Goal: Task Accomplishment & Management: Use online tool/utility

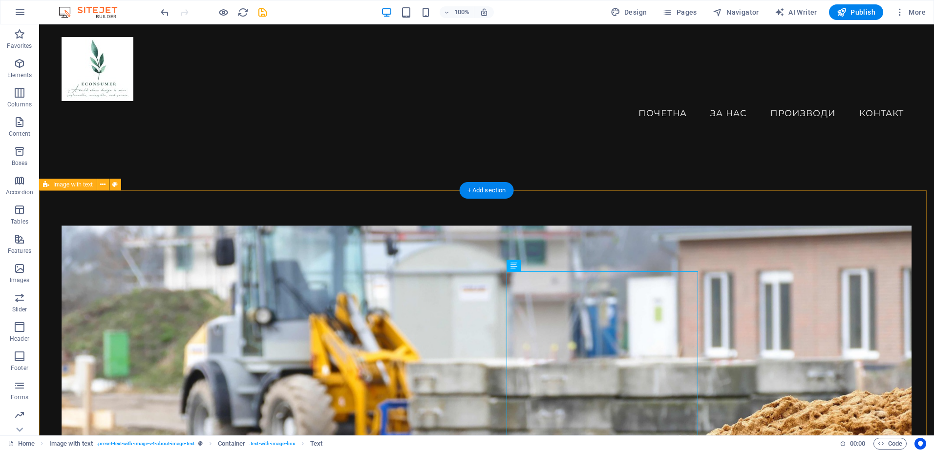
scroll to position [309, 0]
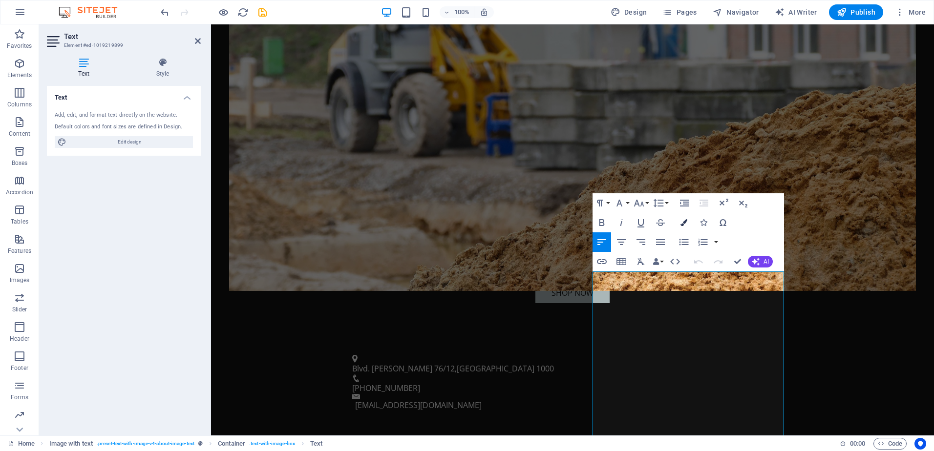
click at [682, 222] on icon "button" at bounding box center [683, 222] width 7 height 7
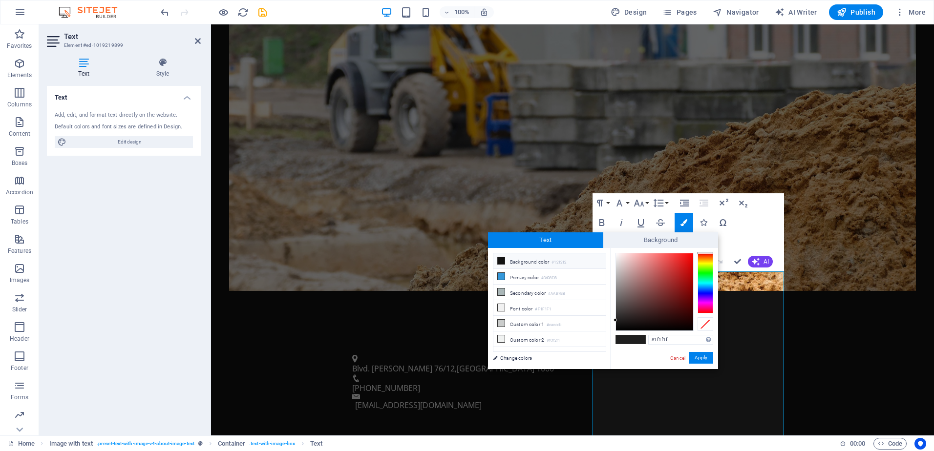
click at [505, 261] on li "Background color #121212" at bounding box center [549, 261] width 112 height 16
click at [694, 361] on button "Apply" at bounding box center [701, 358] width 24 height 12
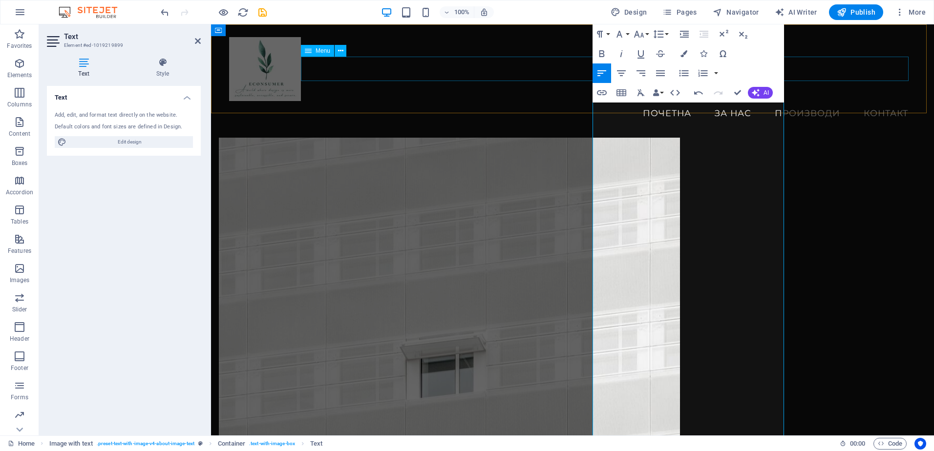
scroll to position [611, 0]
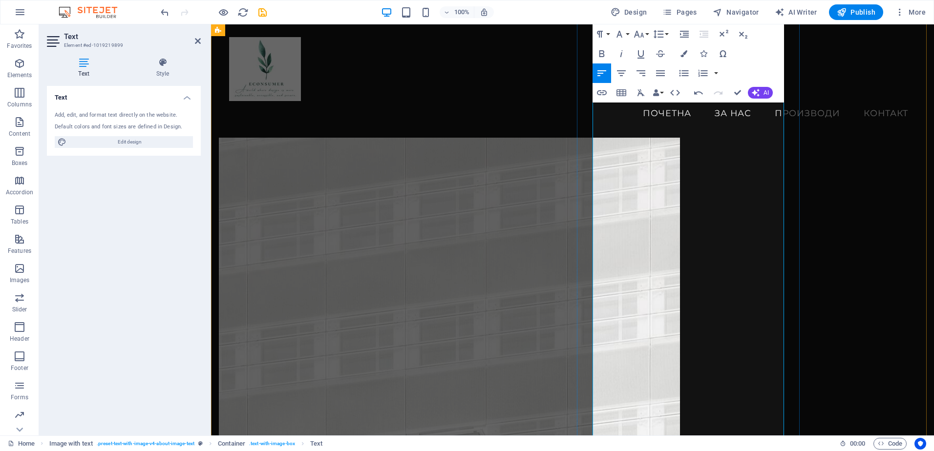
drag, startPoint x: 595, startPoint y: 282, endPoint x: 720, endPoint y: 425, distance: 190.0
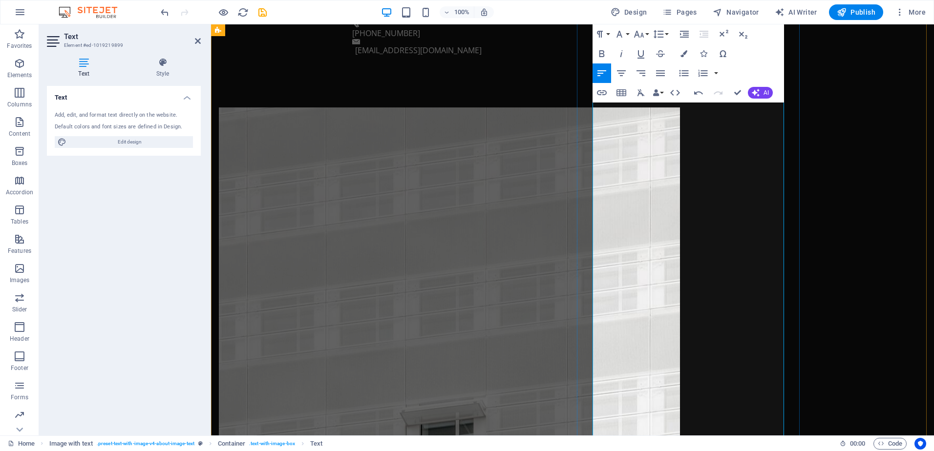
scroll to position [798, 0]
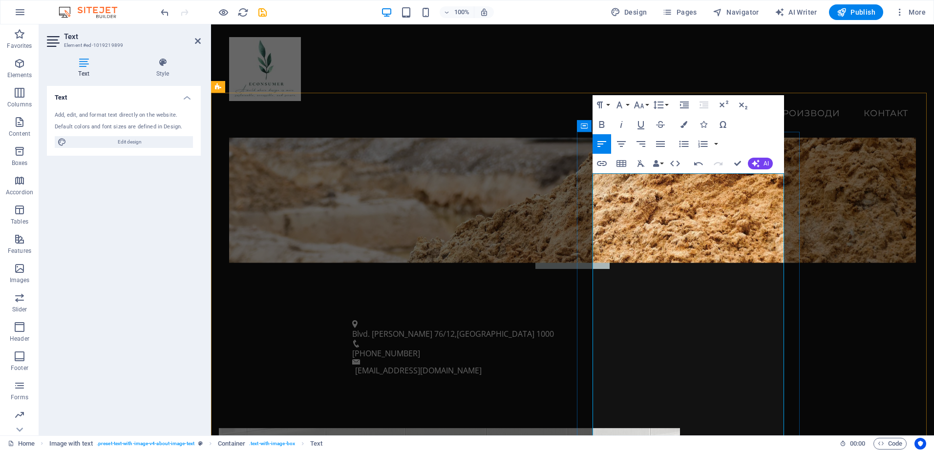
scroll to position [318, 0]
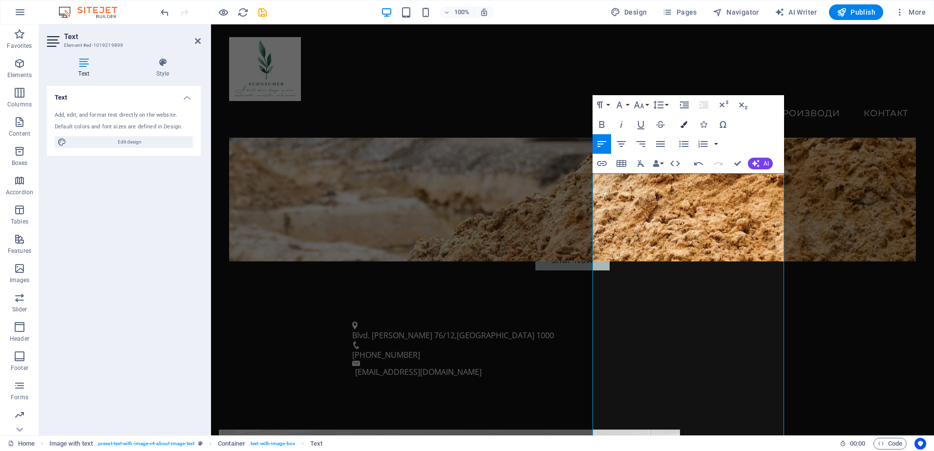
click at [683, 126] on icon "button" at bounding box center [683, 124] width 7 height 7
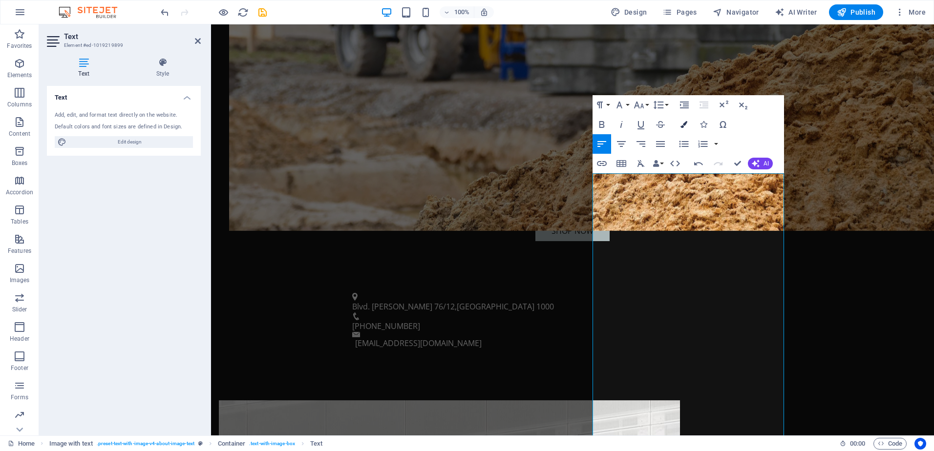
type input "#1f1f1f"
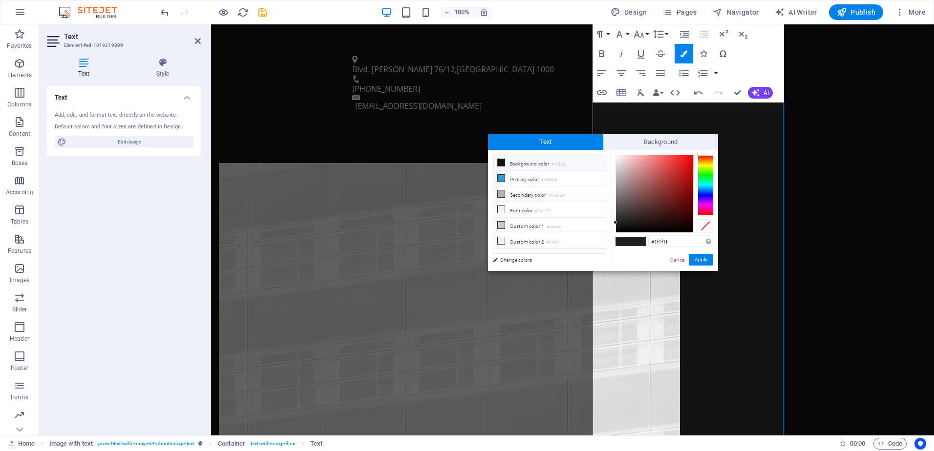
click at [631, 240] on span at bounding box center [637, 241] width 15 height 8
click at [701, 255] on button "Apply" at bounding box center [701, 260] width 24 height 12
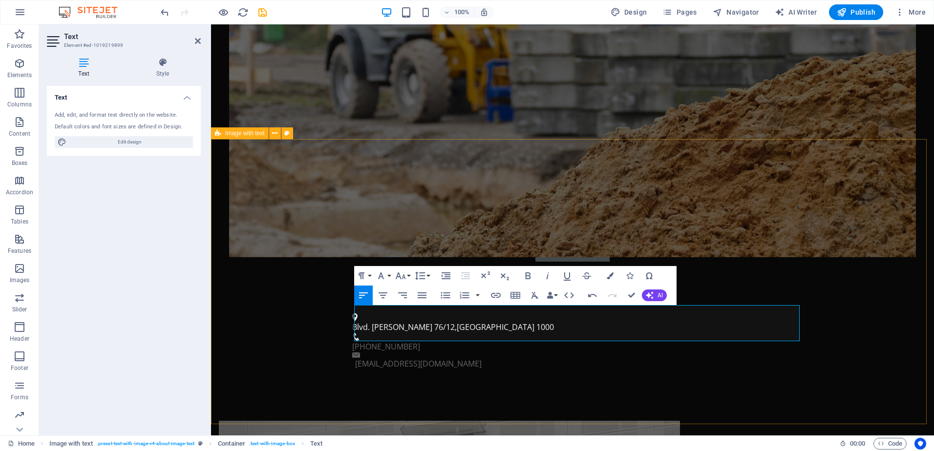
scroll to position [360, 0]
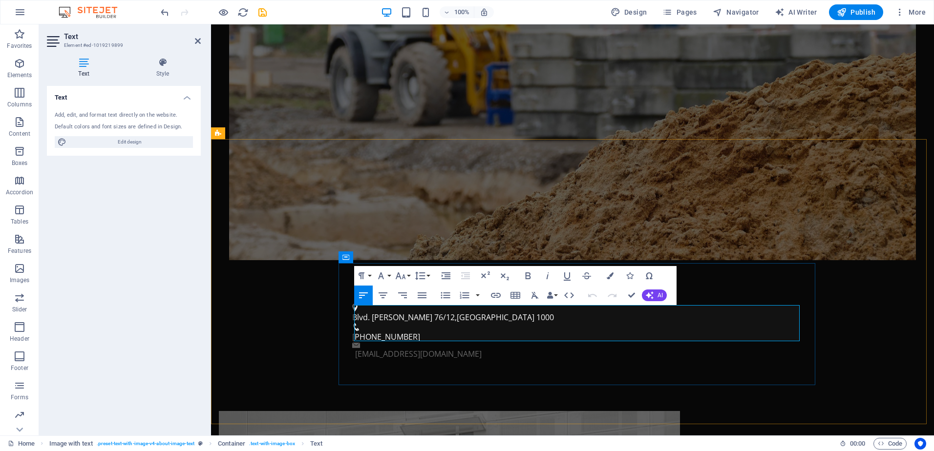
scroll to position [0, 824]
drag, startPoint x: 361, startPoint y: 315, endPoint x: 796, endPoint y: 321, distance: 435.1
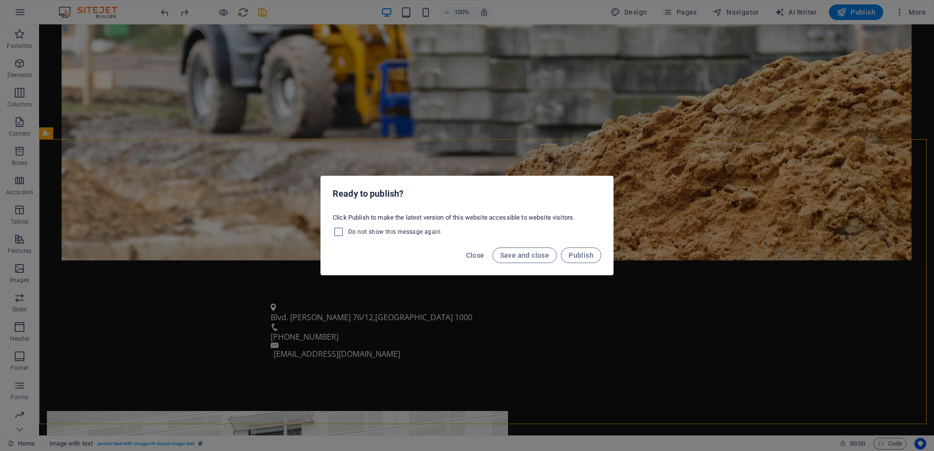
click at [560, 337] on div "Ready to publish? Click Publish to make the latest version of this website acce…" at bounding box center [467, 225] width 934 height 451
click at [559, 337] on div "Ready to publish? Click Publish to make the latest version of this website acce…" at bounding box center [467, 225] width 934 height 451
click at [471, 258] on span "Close" at bounding box center [475, 255] width 19 height 8
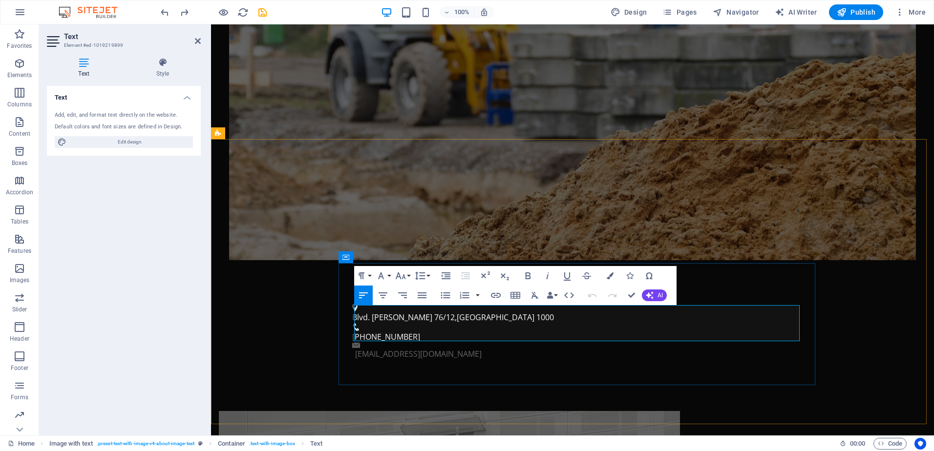
click at [611, 277] on icon "button" at bounding box center [609, 275] width 7 height 7
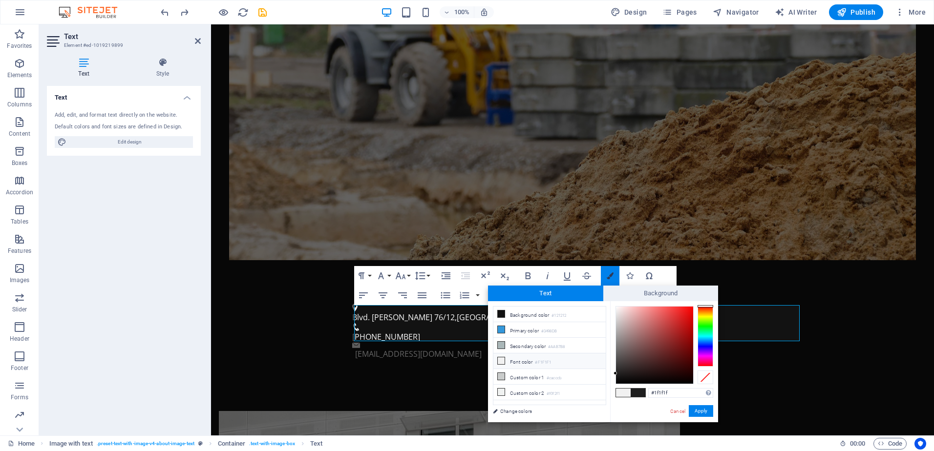
scroll to position [0, 0]
click at [641, 396] on span at bounding box center [637, 393] width 15 height 8
click at [498, 329] on icon at bounding box center [501, 329] width 7 height 7
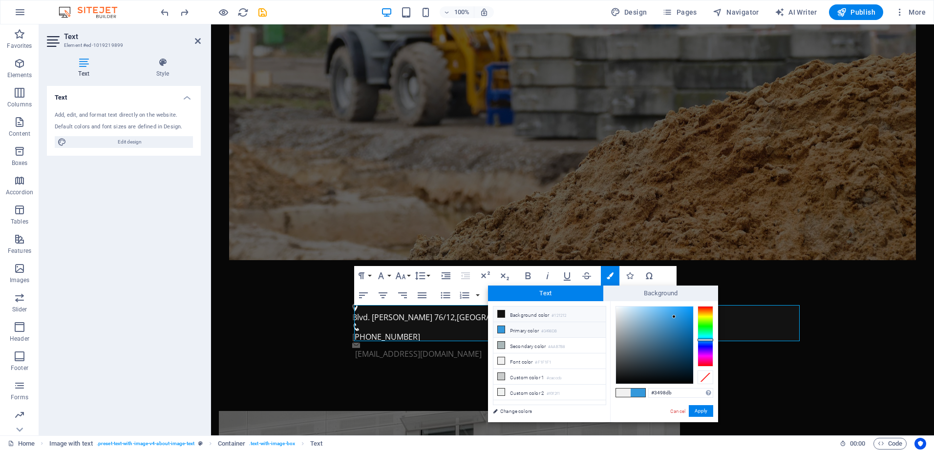
click at [501, 315] on icon at bounding box center [501, 314] width 7 height 7
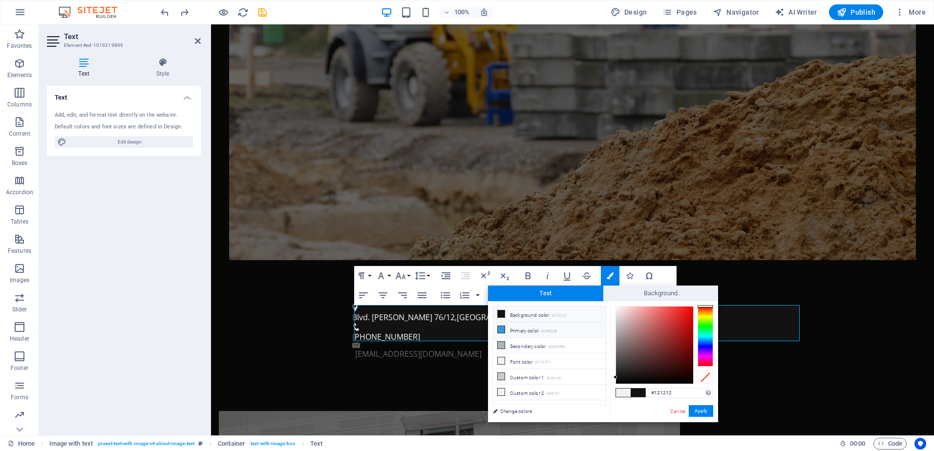
click at [501, 327] on icon at bounding box center [501, 329] width 7 height 7
type input "#3498db"
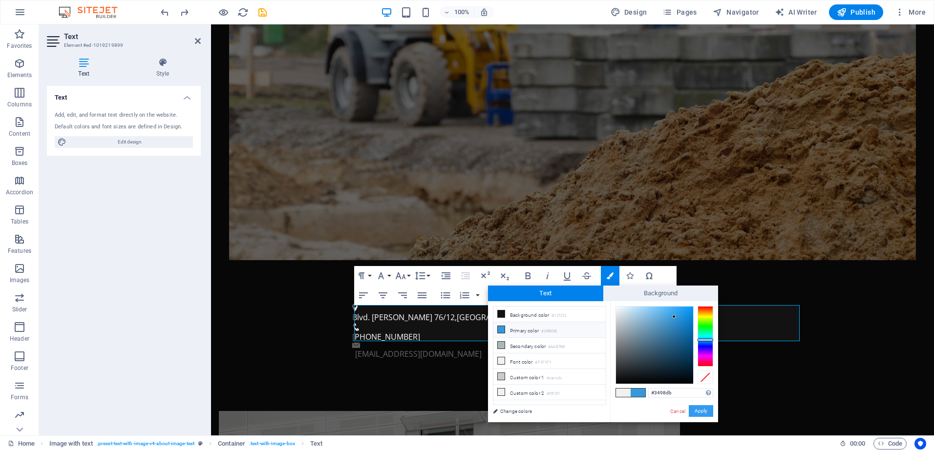
click at [695, 416] on button "Apply" at bounding box center [701, 411] width 24 height 12
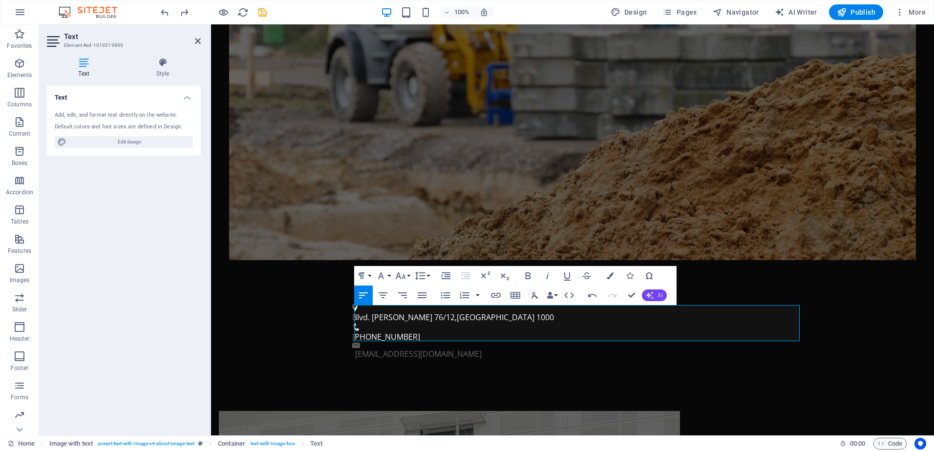
click at [658, 295] on span "AI" at bounding box center [659, 295] width 5 height 6
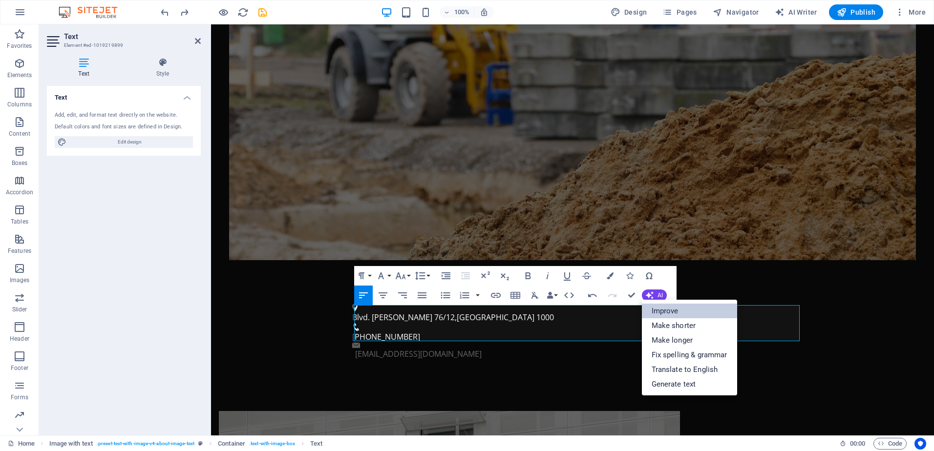
click at [660, 306] on link "Improve" at bounding box center [689, 311] width 95 height 15
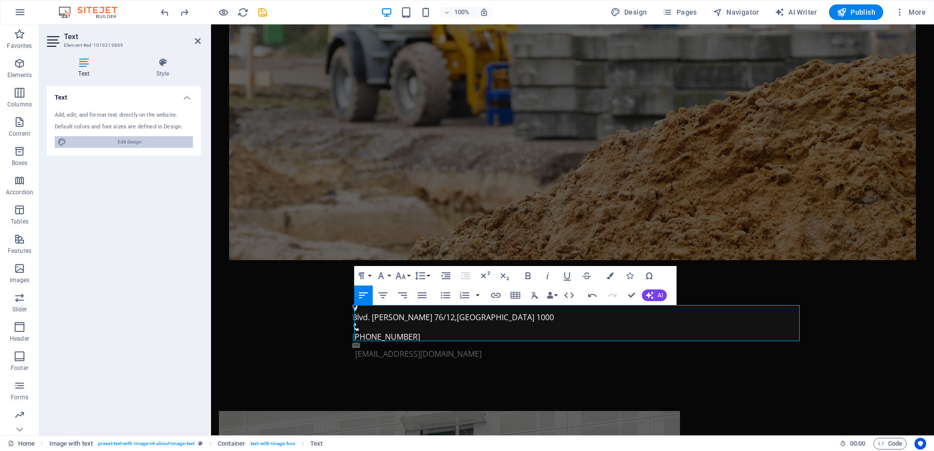
click at [124, 138] on span "Edit design" at bounding box center [129, 142] width 121 height 12
select select "px"
select select "200"
select select "px"
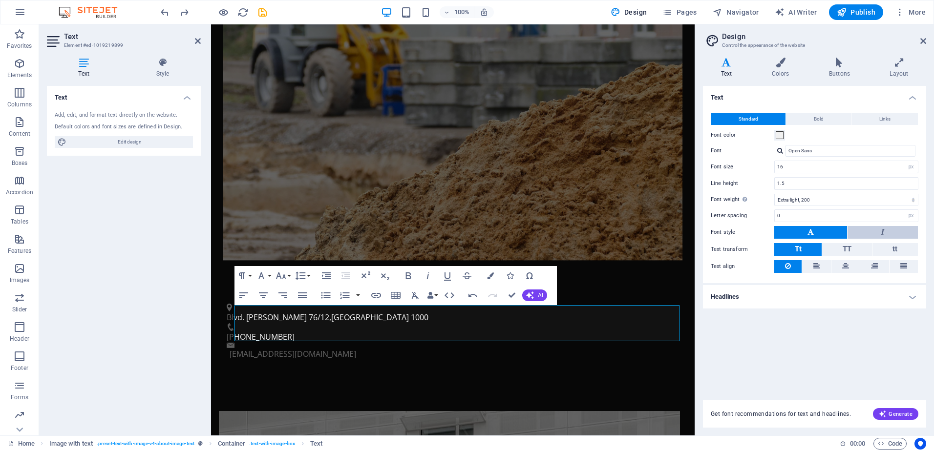
click at [869, 230] on button at bounding box center [882, 232] width 70 height 13
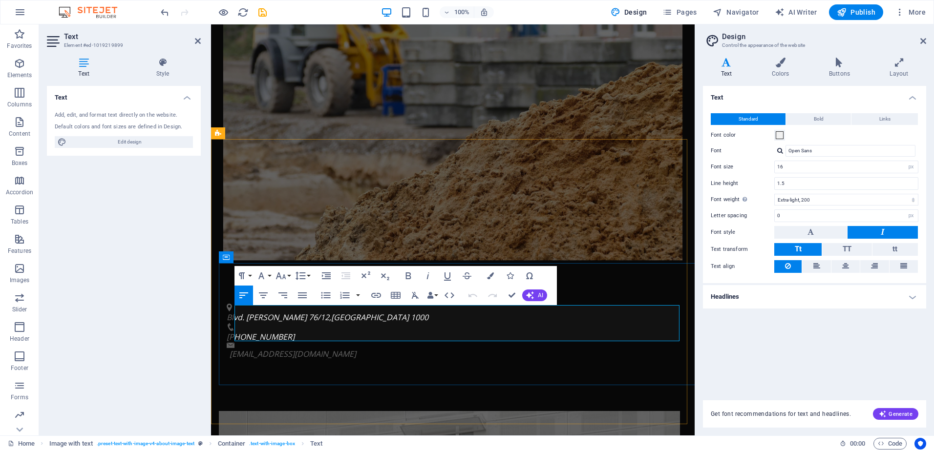
click at [774, 62] on icon at bounding box center [779, 63] width 53 height 10
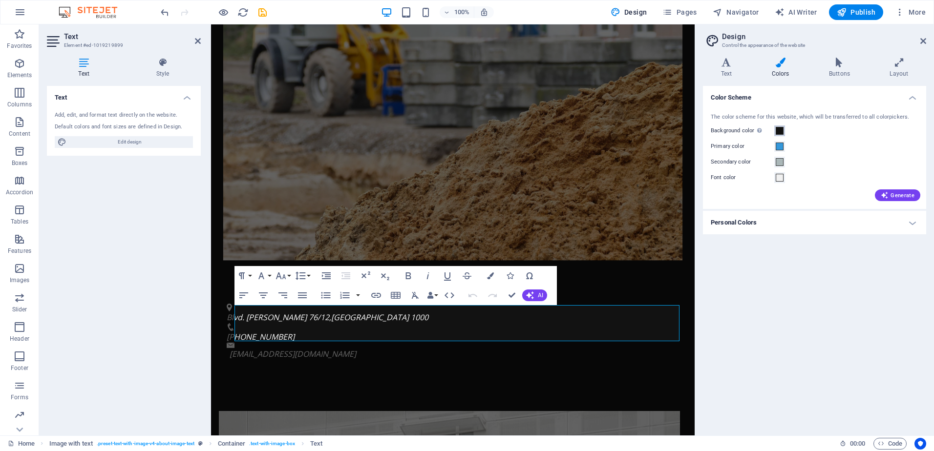
click at [780, 131] on span at bounding box center [779, 131] width 8 height 8
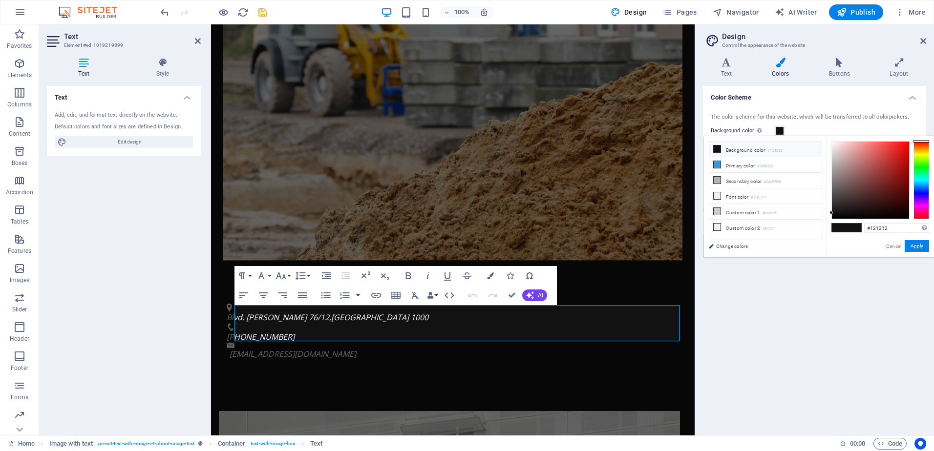
click at [756, 150] on li "Background color #121212" at bounding box center [765, 150] width 112 height 16
click at [910, 244] on button "Apply" at bounding box center [916, 246] width 24 height 12
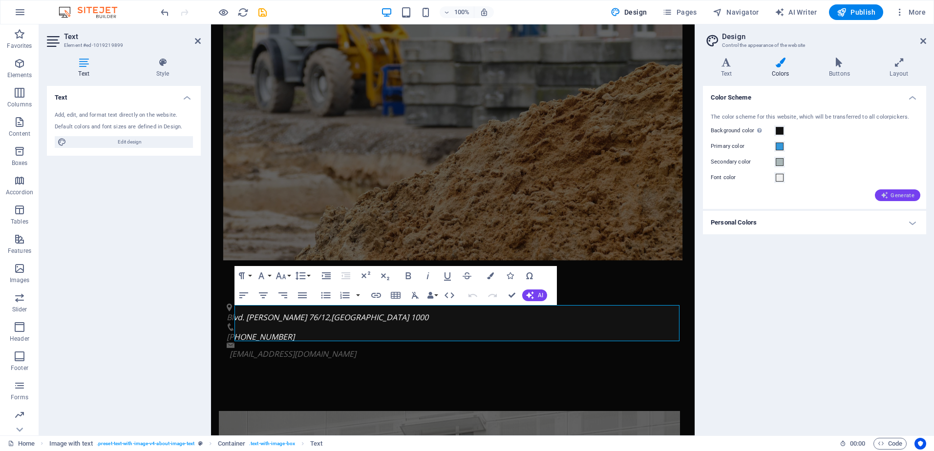
click at [904, 193] on span "Generate" at bounding box center [897, 195] width 34 height 8
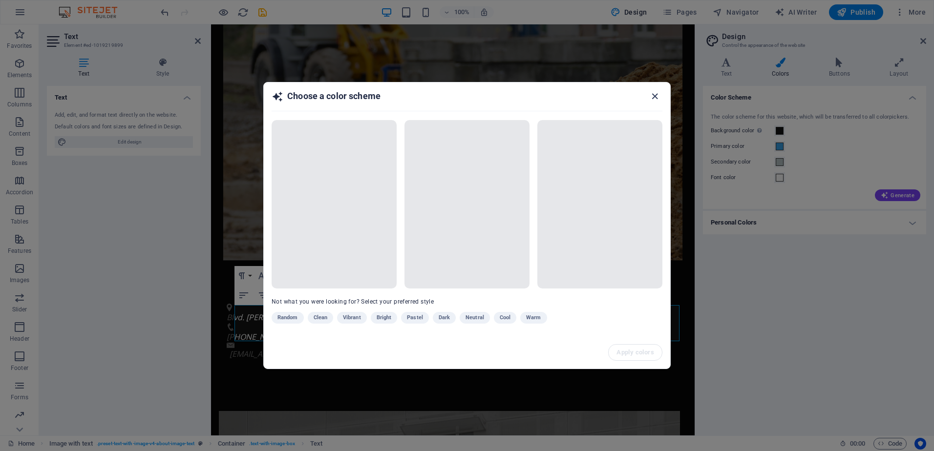
click at [654, 94] on icon "button" at bounding box center [654, 96] width 11 height 11
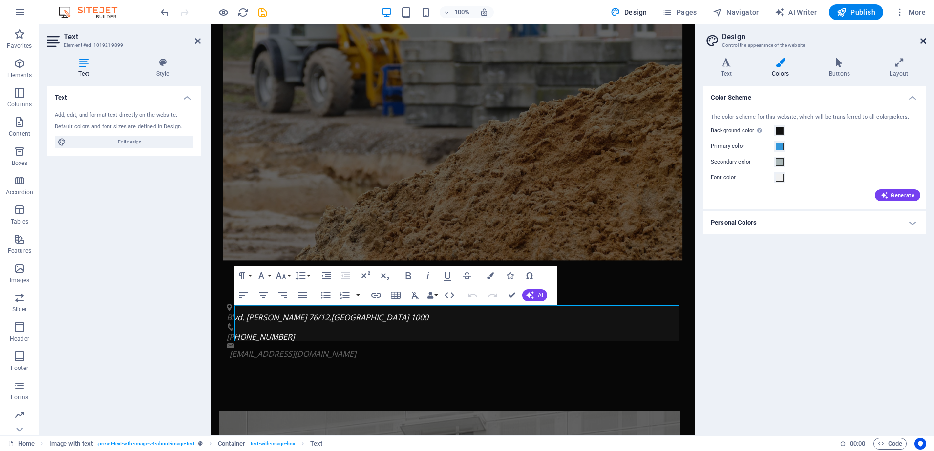
click at [924, 40] on icon at bounding box center [923, 41] width 6 height 8
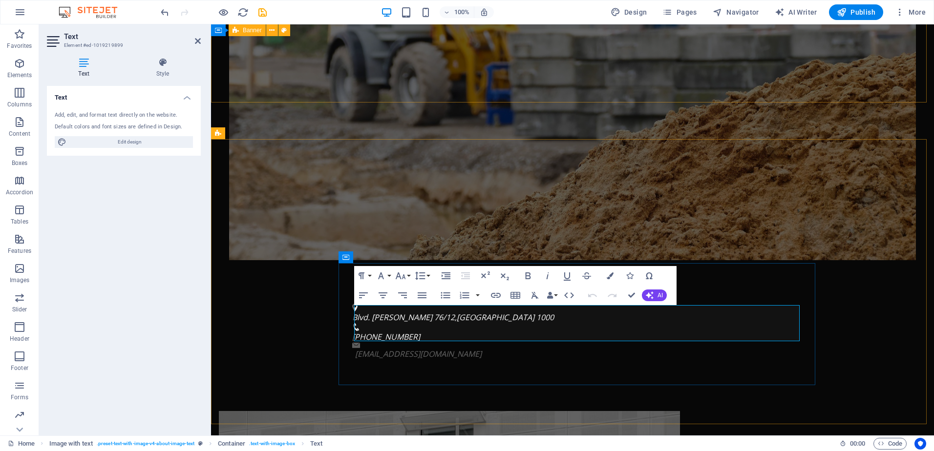
drag, startPoint x: 762, startPoint y: 316, endPoint x: 790, endPoint y: 317, distance: 27.9
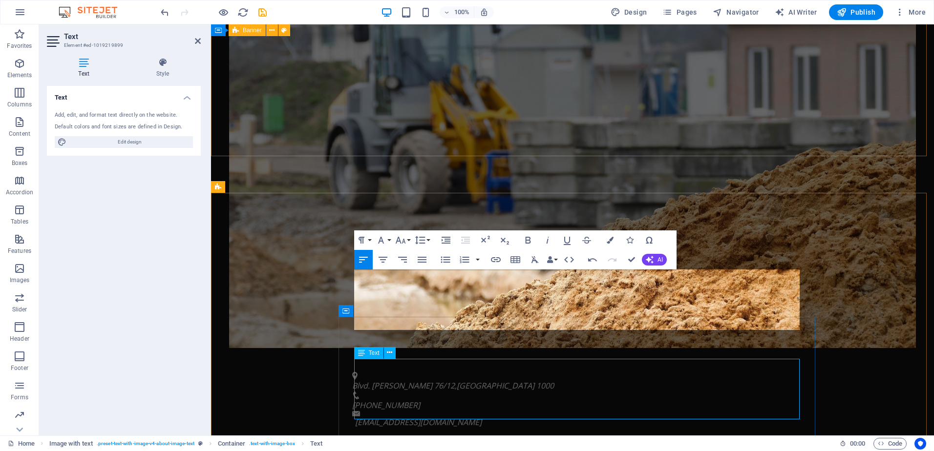
scroll to position [271, 0]
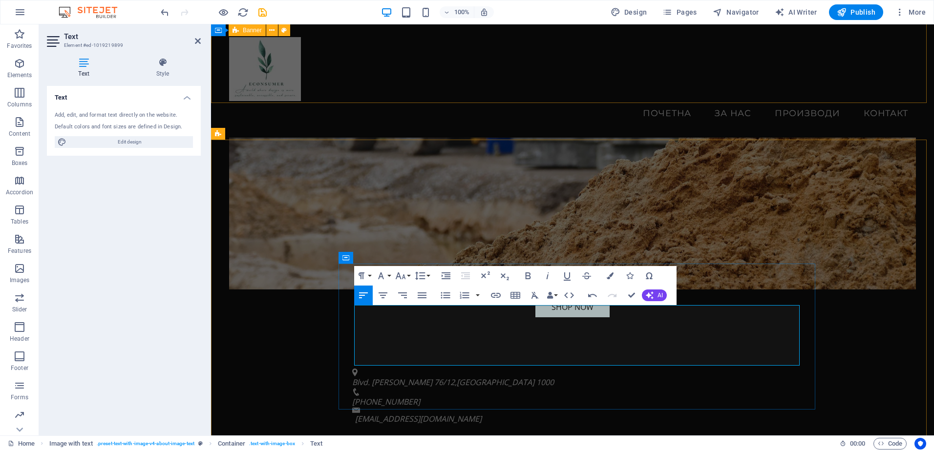
drag, startPoint x: 748, startPoint y: 342, endPoint x: 800, endPoint y: 342, distance: 52.3
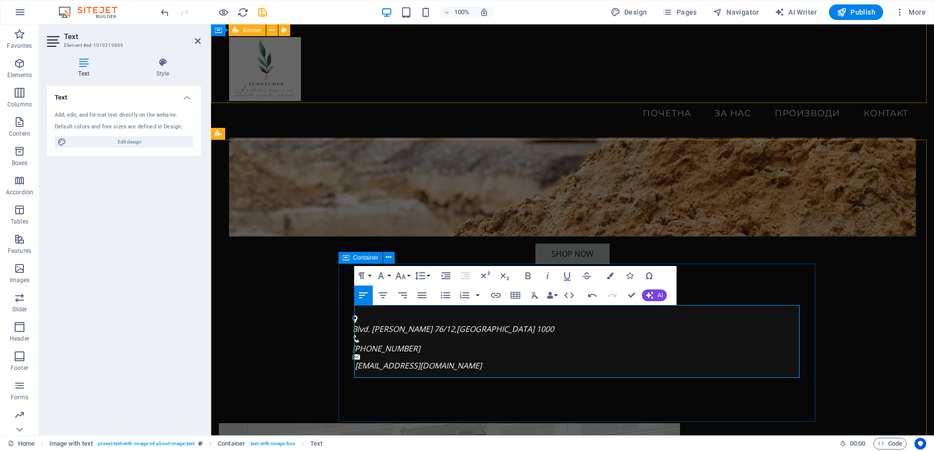
drag, startPoint x: 763, startPoint y: 352, endPoint x: 801, endPoint y: 361, distance: 39.7
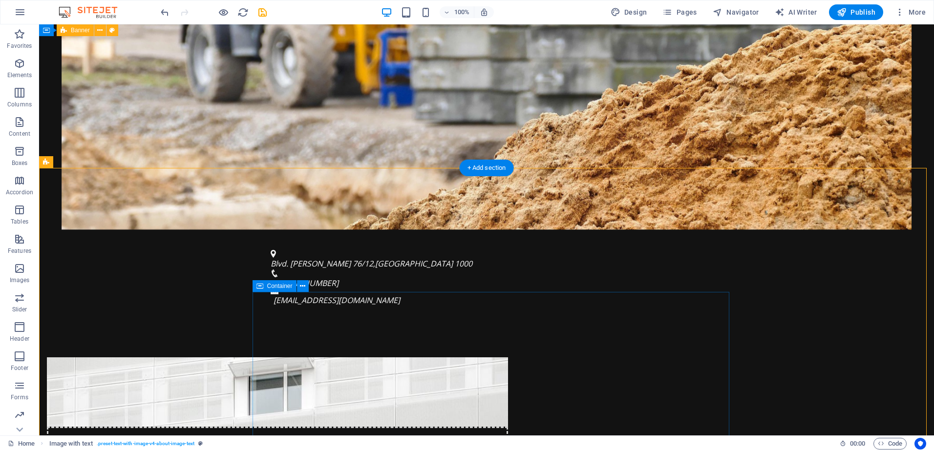
scroll to position [418, 0]
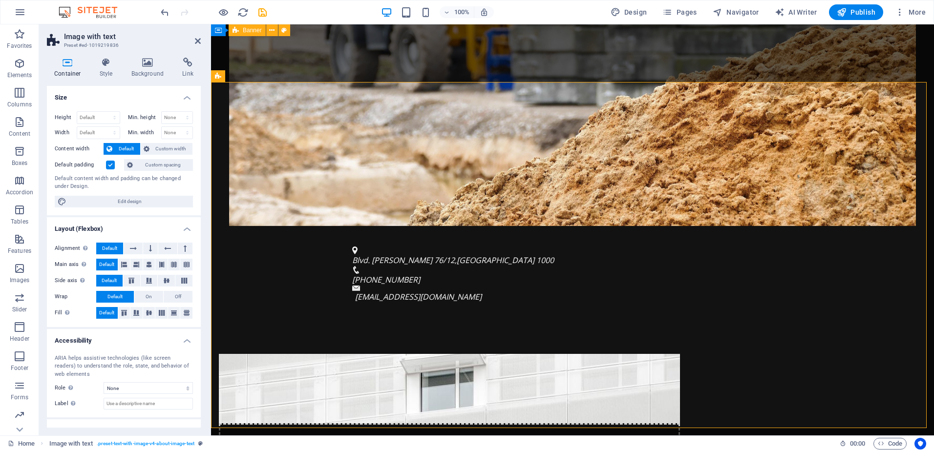
click at [204, 43] on aside "Image with text Preset #ed-1019219836 Container Style Background Link Size Heig…" at bounding box center [125, 229] width 172 height 411
click at [197, 39] on icon at bounding box center [198, 41] width 6 height 8
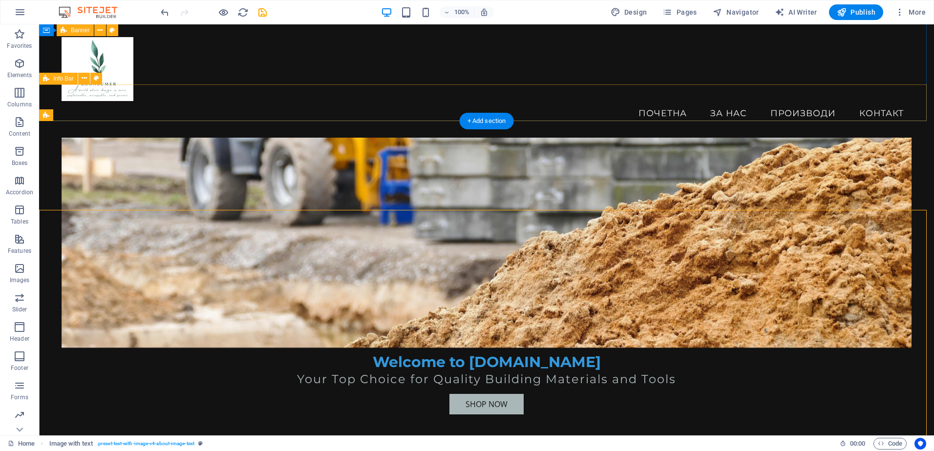
scroll to position [173, 0]
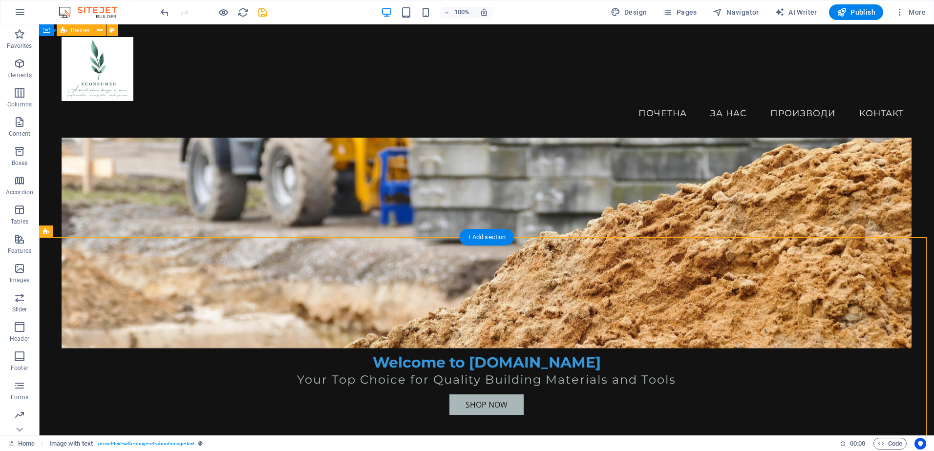
click at [220, 153] on figure at bounding box center [487, 161] width 850 height 375
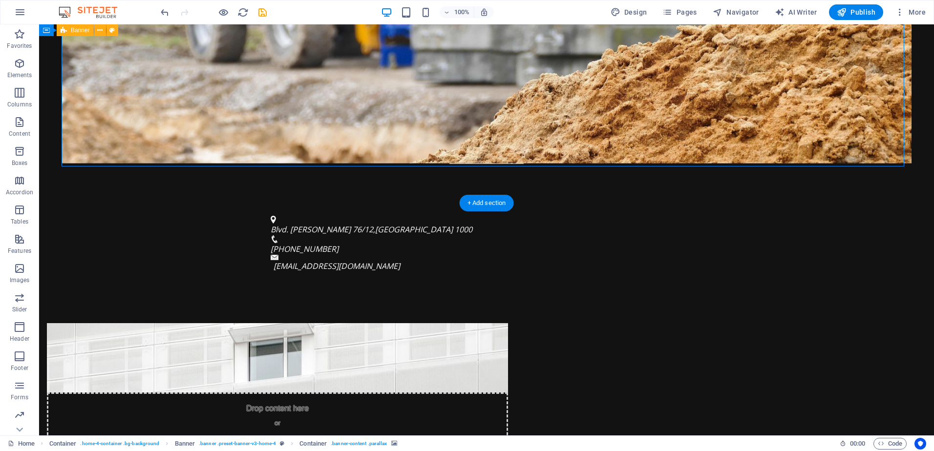
scroll to position [488, 0]
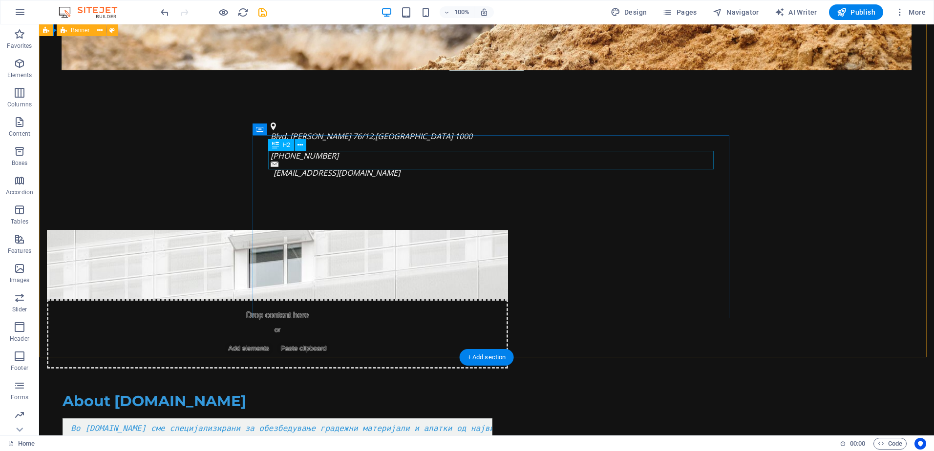
click at [348, 392] on div "About [DOMAIN_NAME]" at bounding box center [278, 401] width 430 height 19
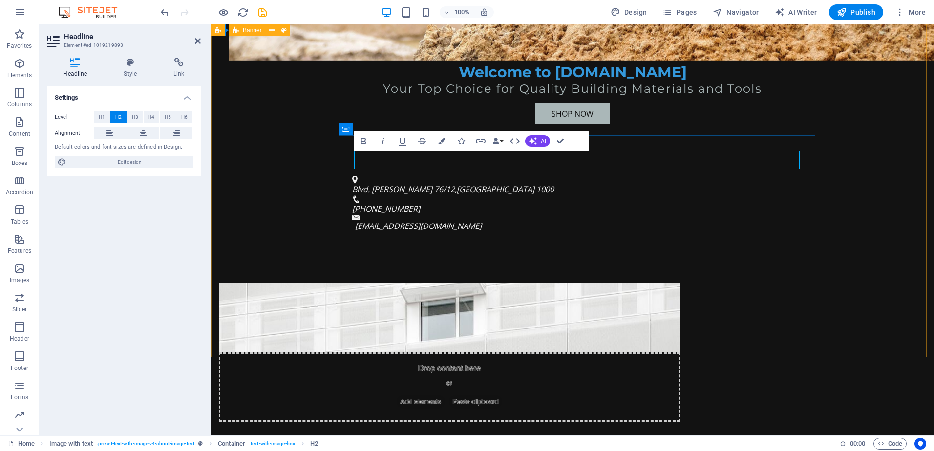
click at [401, 445] on h2 "About [DOMAIN_NAME]" at bounding box center [449, 454] width 430 height 19
click at [287, 244] on div "Drop content here or Add elements Paste clipboard За [DOMAIN_NAME] Во [DOMAIN_N…" at bounding box center [572, 442] width 723 height 397
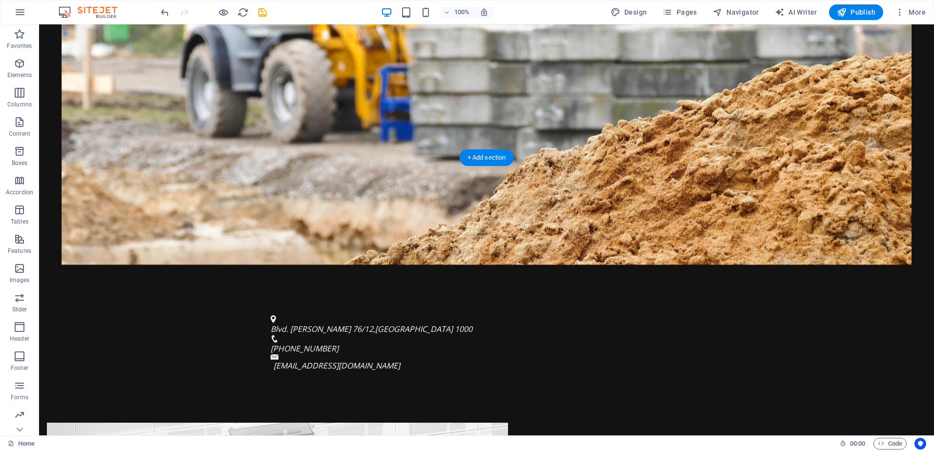
scroll to position [439, 0]
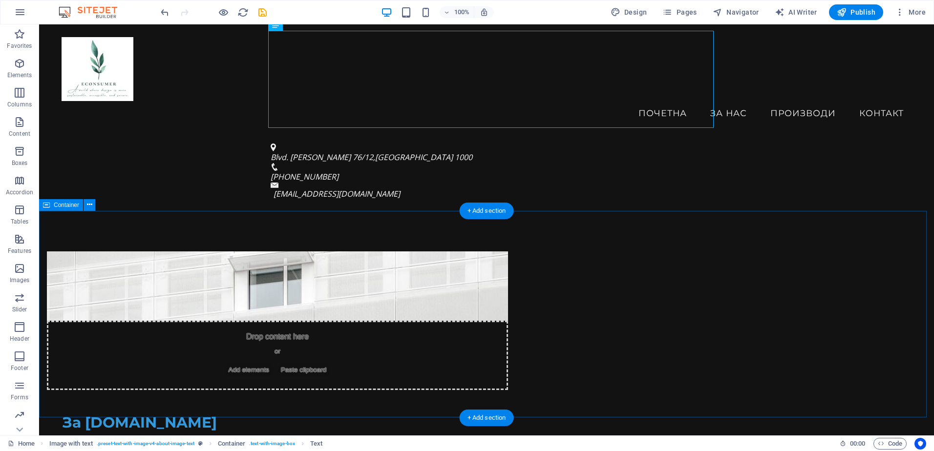
scroll to position [399, 0]
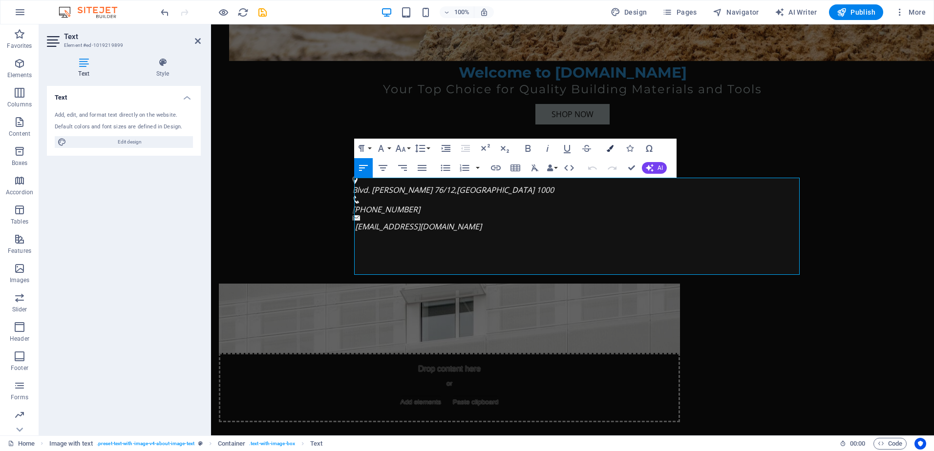
click at [609, 148] on icon "button" at bounding box center [609, 148] width 7 height 7
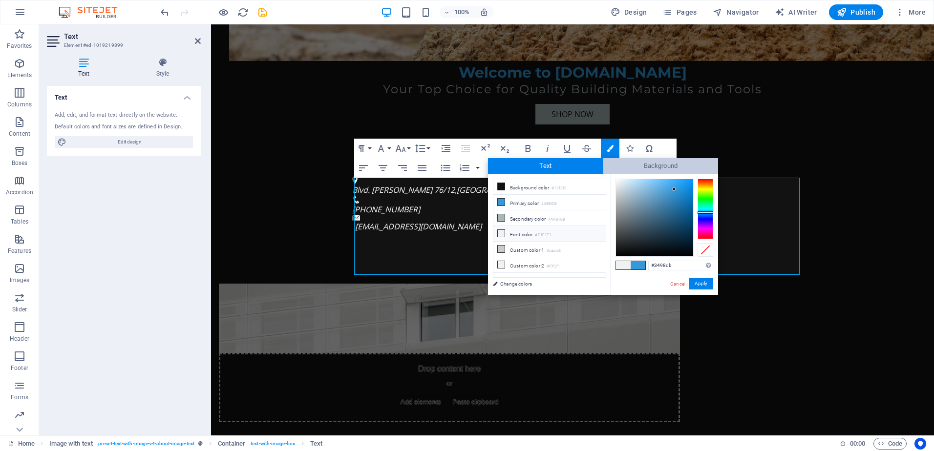
click at [636, 161] on span "Background" at bounding box center [660, 166] width 115 height 16
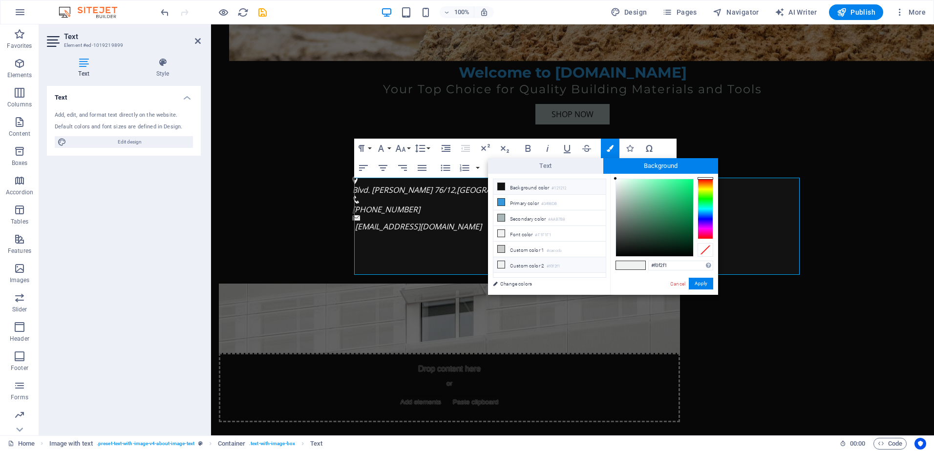
click at [540, 188] on li "Background color #121212" at bounding box center [549, 187] width 112 height 16
type input "#121212"
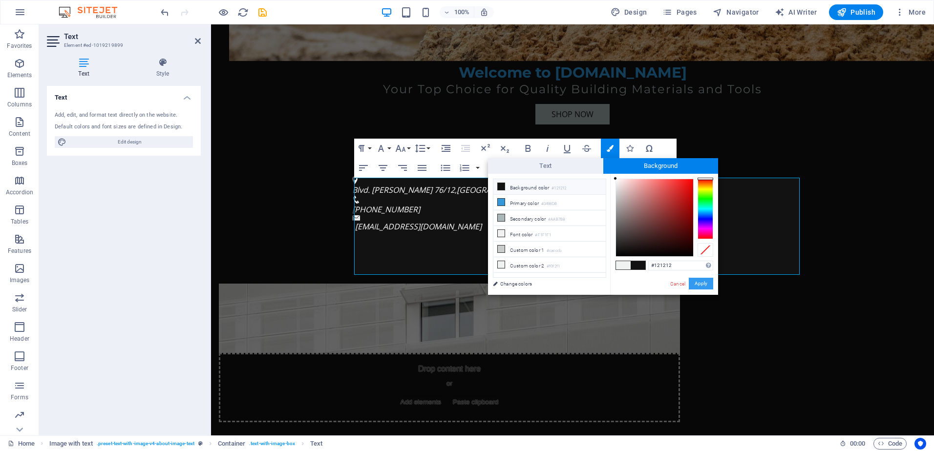
click at [707, 284] on button "Apply" at bounding box center [701, 284] width 24 height 12
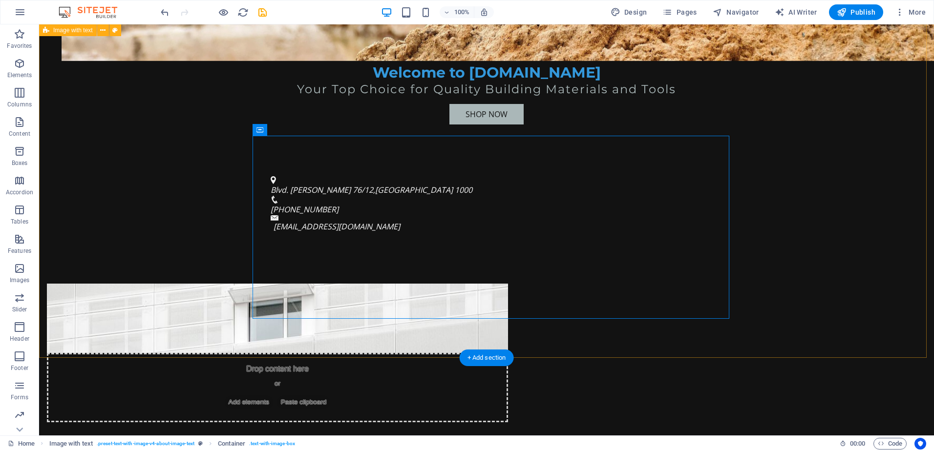
click at [813, 258] on div "Drop content here or Add elements Paste clipboard За [DOMAIN_NAME] Во [DOMAIN_N…" at bounding box center [486, 443] width 895 height 397
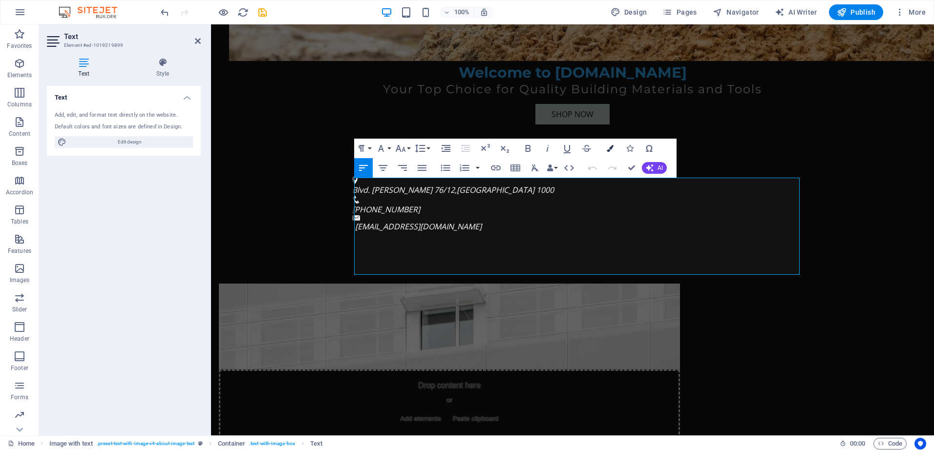
click at [612, 149] on icon "button" at bounding box center [609, 148] width 7 height 7
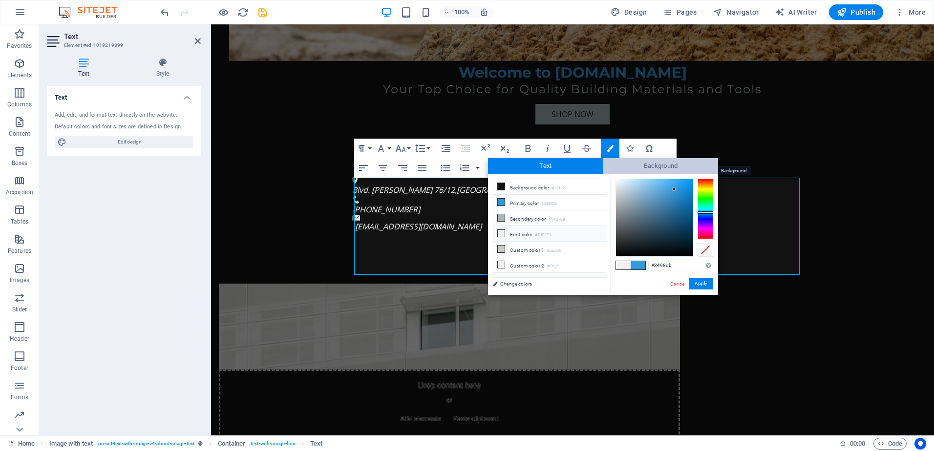
click at [638, 167] on span "Background" at bounding box center [660, 166] width 115 height 16
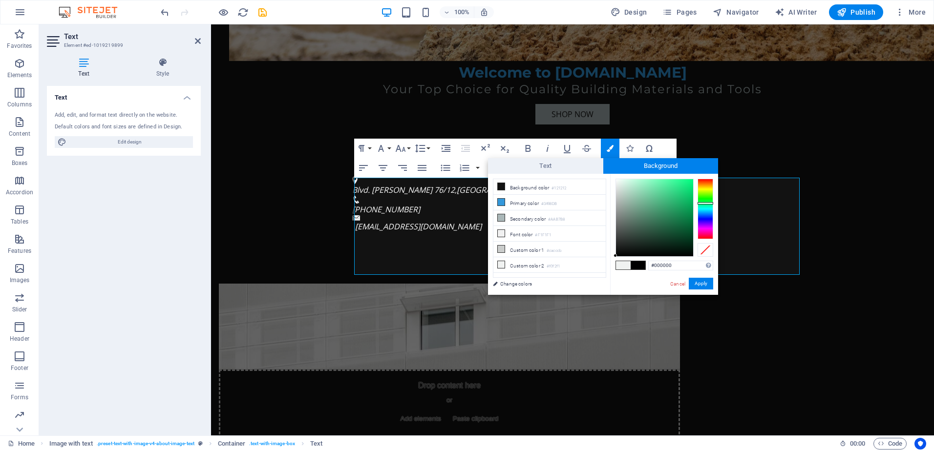
drag, startPoint x: 615, startPoint y: 179, endPoint x: 615, endPoint y: 257, distance: 78.6
click at [615, 257] on div "#000000 Supported formats #0852ed rgb(8, 82, 237) rgba(8, 82, 237, 90%) hsv(221…" at bounding box center [664, 305] width 108 height 263
drag, startPoint x: 644, startPoint y: 270, endPoint x: 617, endPoint y: 262, distance: 27.8
click at [613, 261] on div "#000000 Supported formats #0852ed rgb(8, 82, 237) rgba(8, 82, 237, 90%) hsv(221…" at bounding box center [664, 305] width 108 height 263
click at [633, 265] on span at bounding box center [637, 265] width 15 height 8
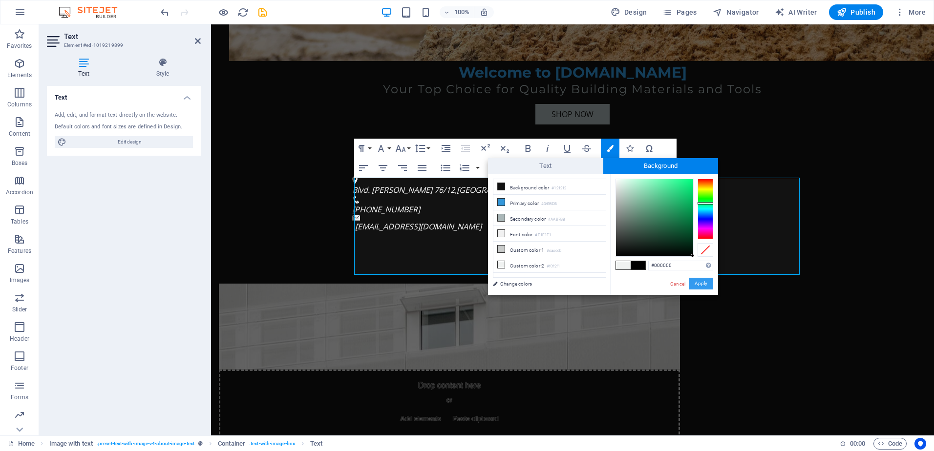
click at [694, 282] on button "Apply" at bounding box center [701, 284] width 24 height 12
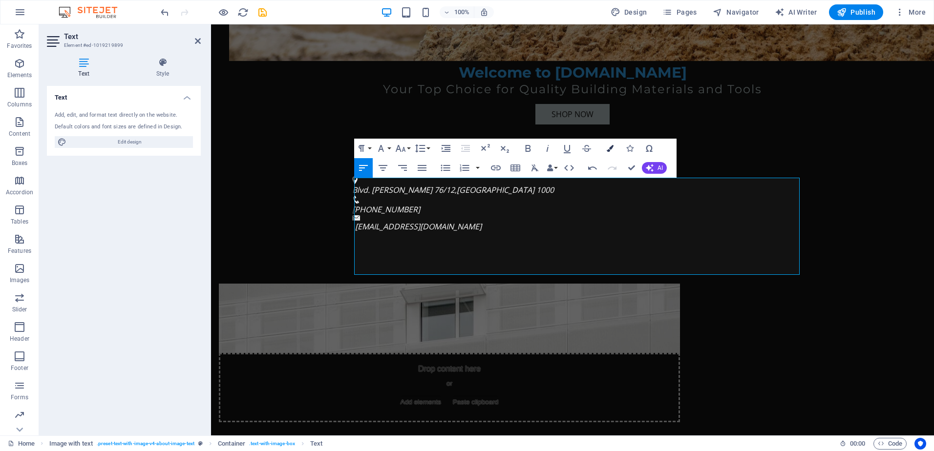
click at [609, 150] on icon "button" at bounding box center [609, 148] width 7 height 7
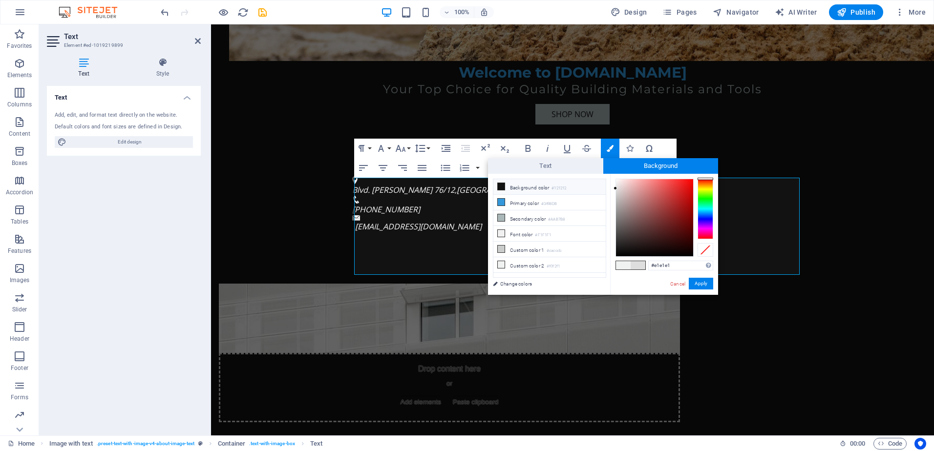
click at [566, 188] on small "#121212" at bounding box center [558, 188] width 15 height 7
click at [502, 185] on icon at bounding box center [501, 186] width 7 height 7
click at [694, 286] on button "Apply" at bounding box center [701, 284] width 24 height 12
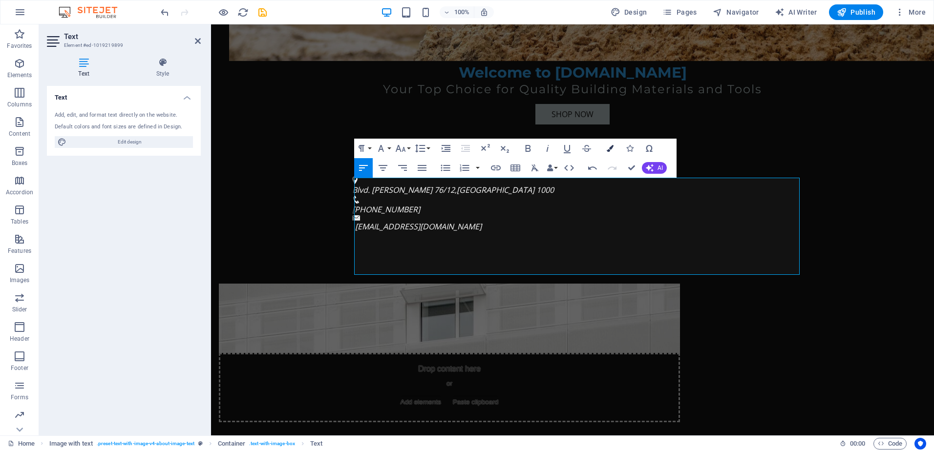
click at [609, 149] on icon "button" at bounding box center [609, 148] width 7 height 7
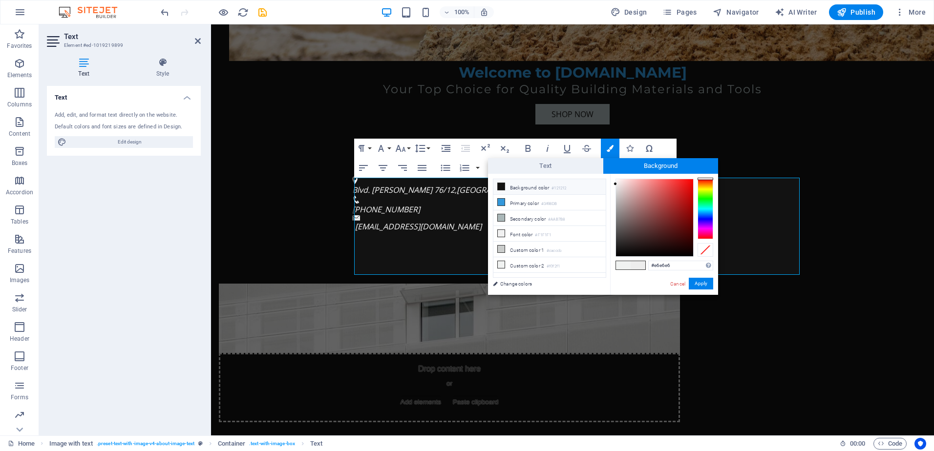
click at [511, 186] on li "Background color #121212" at bounding box center [549, 187] width 112 height 16
type input "#000000"
click at [616, 257] on div at bounding box center [615, 255] width 3 height 3
click at [695, 282] on button "Apply" at bounding box center [701, 284] width 24 height 12
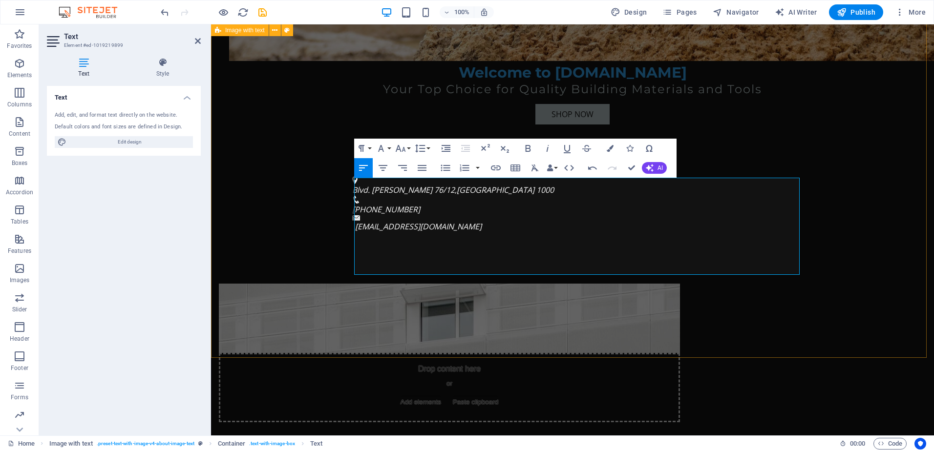
click at [328, 245] on div "Drop content here or Add elements Paste clipboard За [DOMAIN_NAME] ​​​ ​ Во [DO…" at bounding box center [572, 443] width 723 height 397
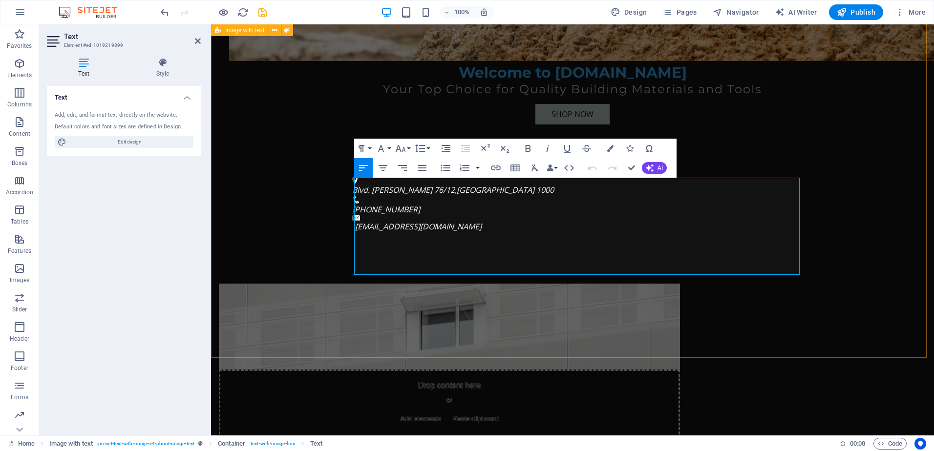
click at [320, 245] on div "Drop content here or Add elements Paste clipboard За [DOMAIN_NAME] Во [DOMAIN_N…" at bounding box center [572, 452] width 723 height 414
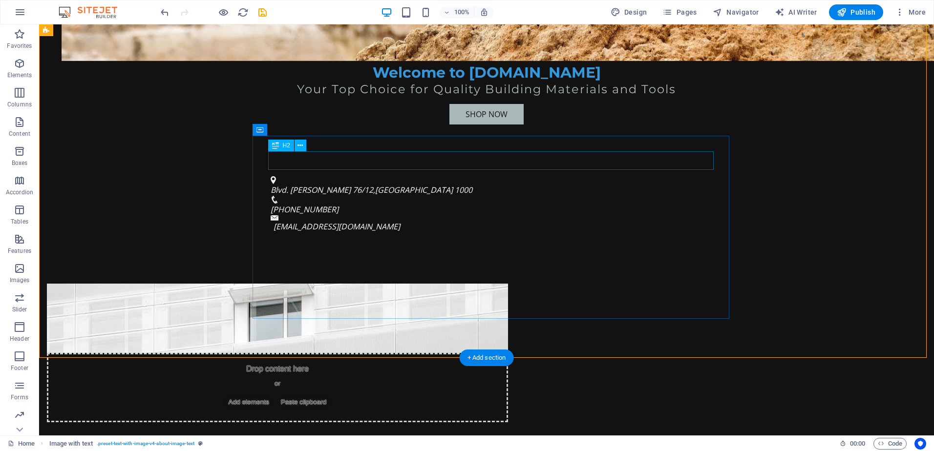
click at [318, 446] on div "За [DOMAIN_NAME]" at bounding box center [278, 455] width 430 height 19
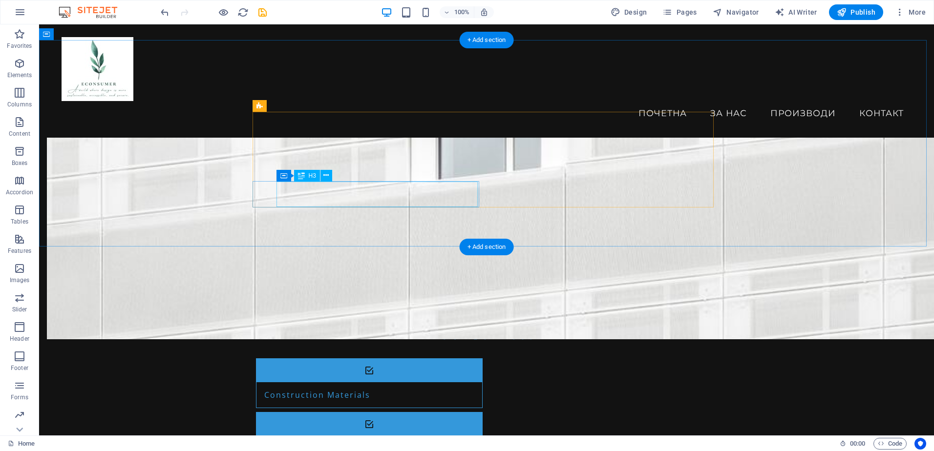
scroll to position [875, 0]
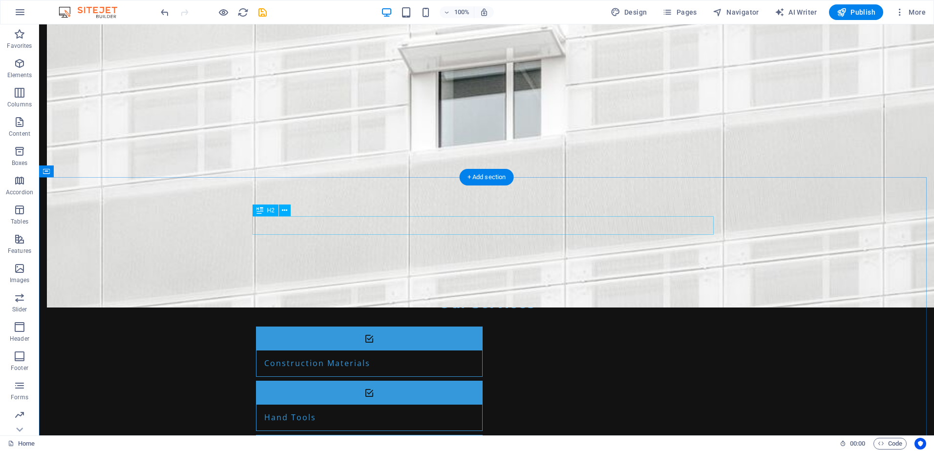
click at [273, 210] on span "Spacer" at bounding box center [276, 211] width 19 height 6
drag, startPoint x: 313, startPoint y: 234, endPoint x: 318, endPoint y: 262, distance: 28.3
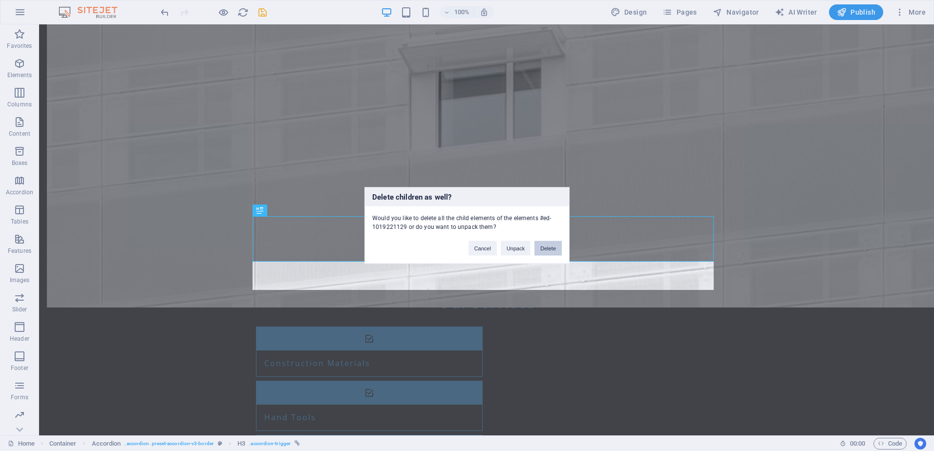
click at [541, 248] on button "Delete" at bounding box center [547, 248] width 27 height 15
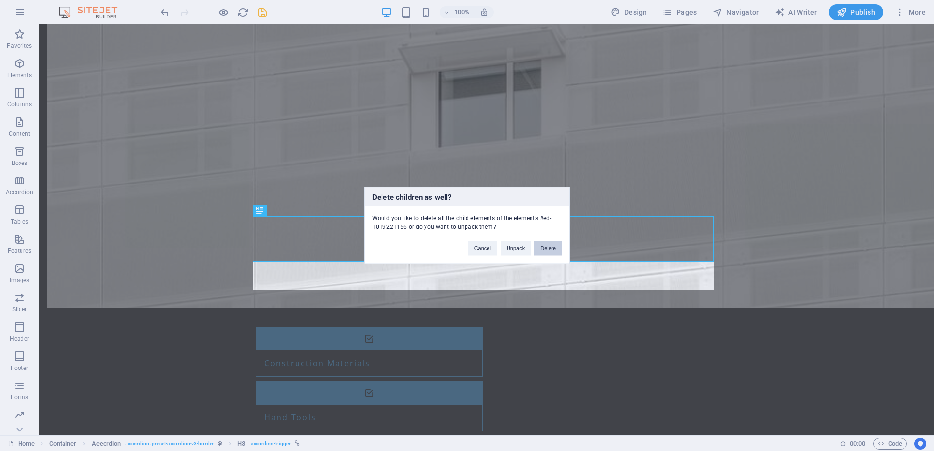
click at [558, 246] on button "Delete" at bounding box center [547, 248] width 27 height 15
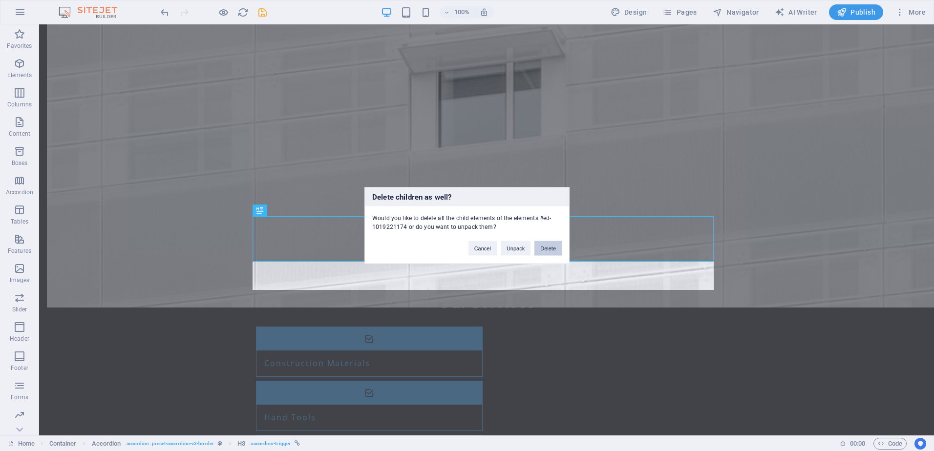
drag, startPoint x: 559, startPoint y: 242, endPoint x: 513, endPoint y: 218, distance: 51.1
click at [559, 242] on button "Delete" at bounding box center [547, 248] width 27 height 15
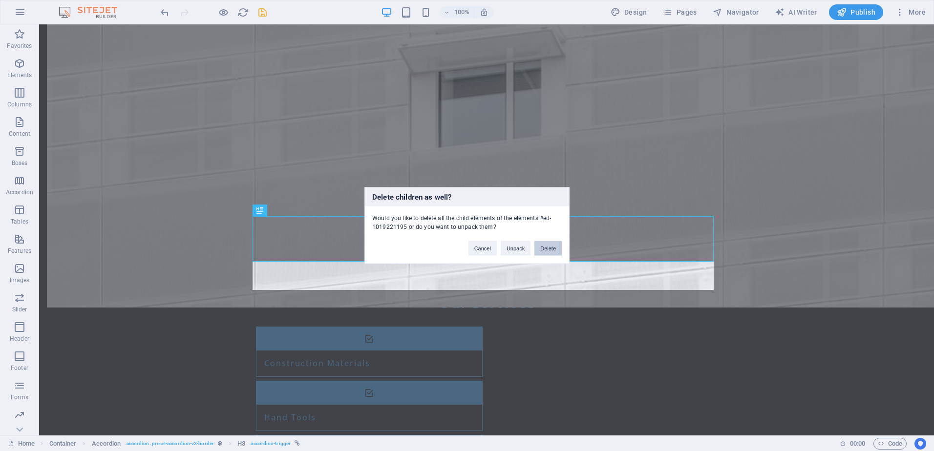
click at [546, 247] on button "Delete" at bounding box center [547, 248] width 27 height 15
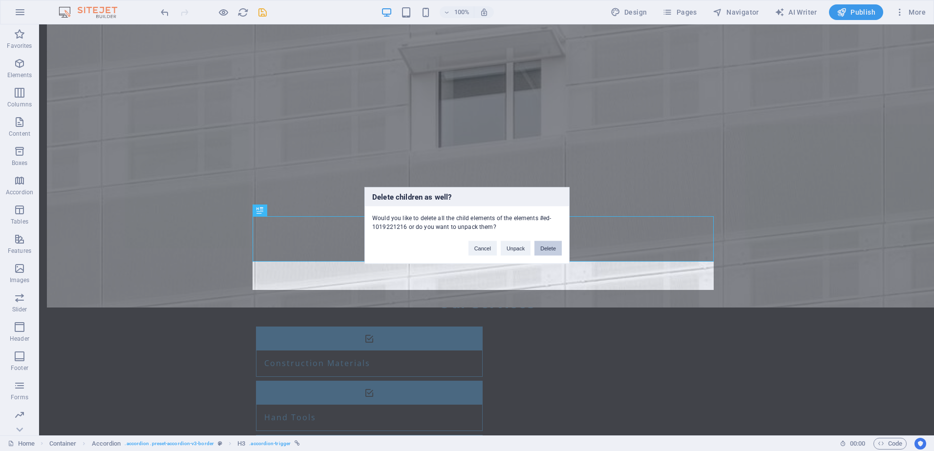
click at [556, 247] on button "Delete" at bounding box center [547, 248] width 27 height 15
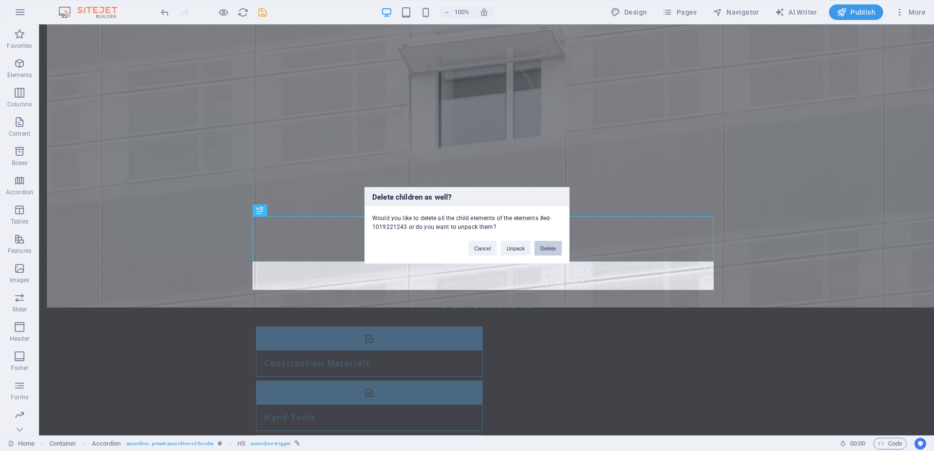
click at [541, 247] on button "Delete" at bounding box center [547, 248] width 27 height 15
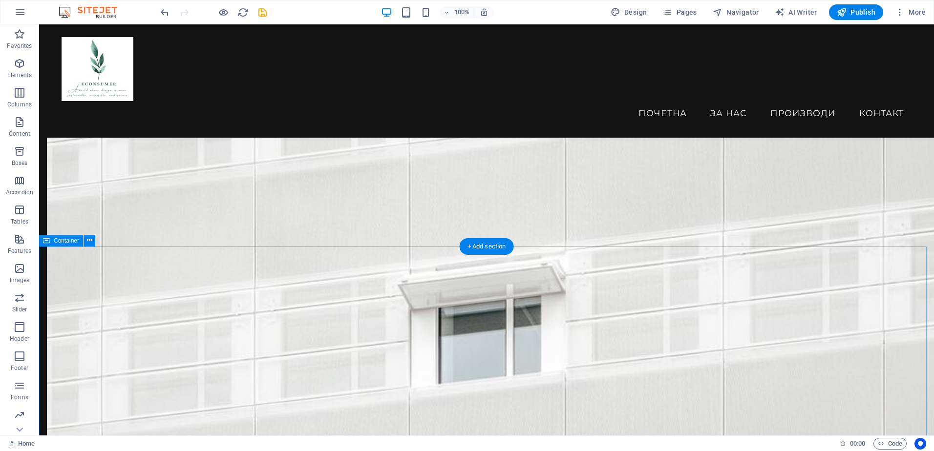
scroll to position [597, 0]
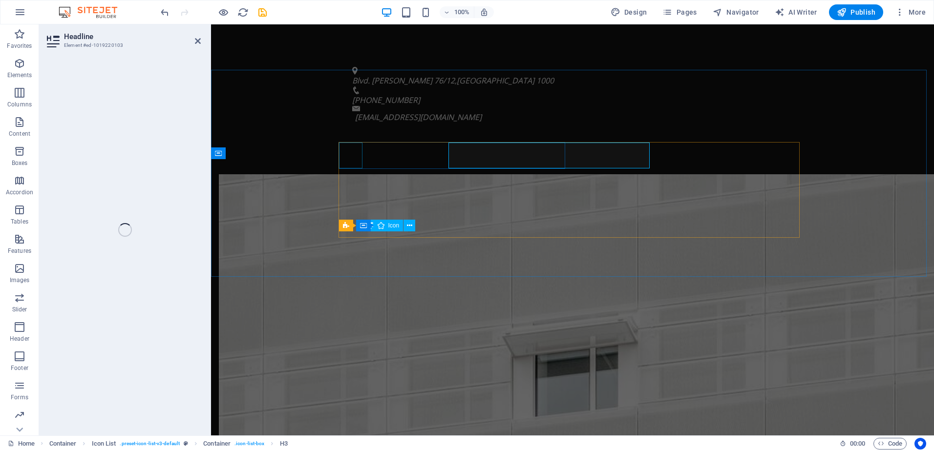
scroll to position [687, 0]
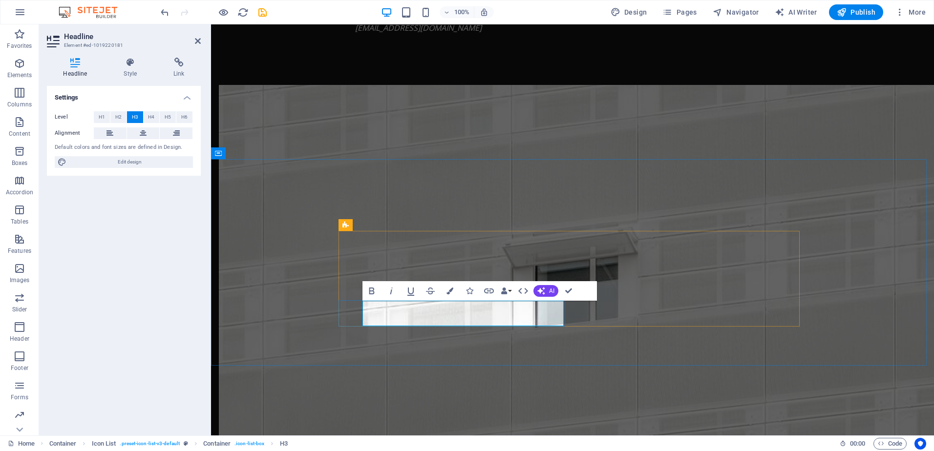
drag, startPoint x: 449, startPoint y: 313, endPoint x: 364, endPoint y: 312, distance: 84.5
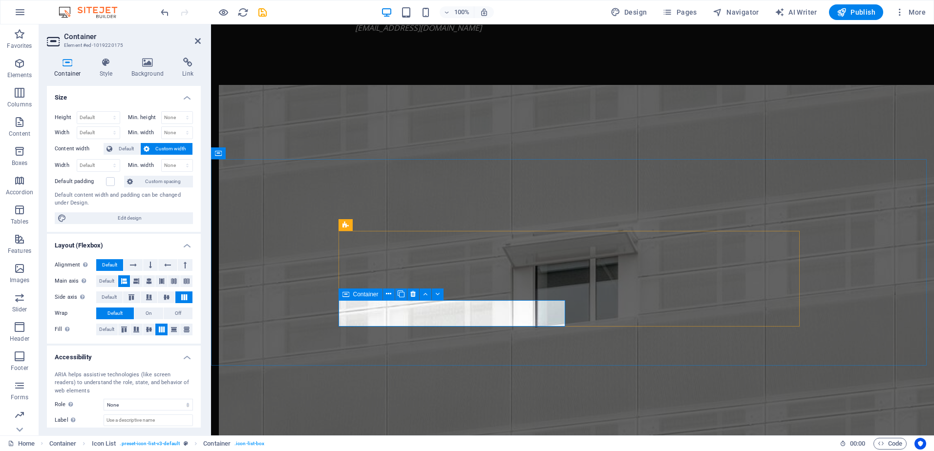
click at [197, 41] on icon at bounding box center [198, 41] width 6 height 8
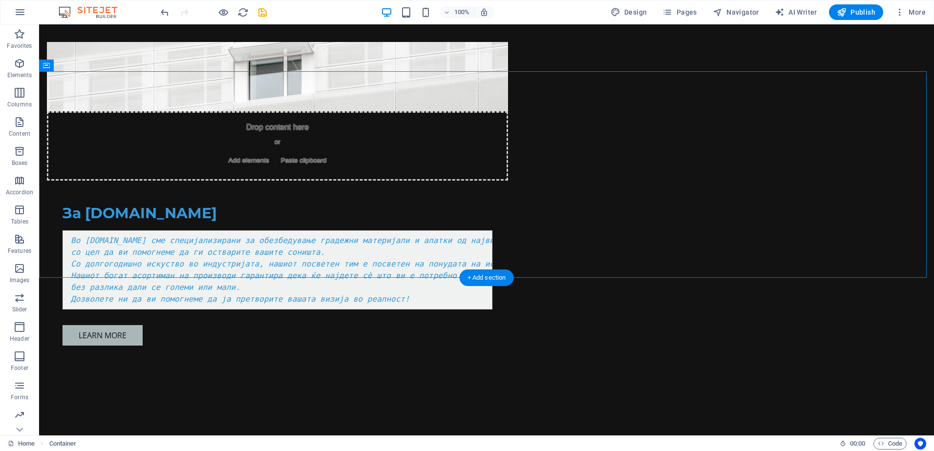
scroll to position [784, 0]
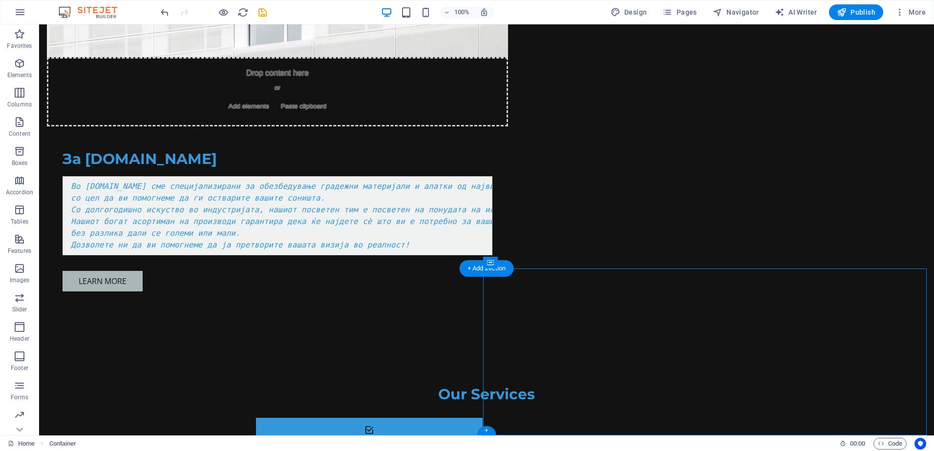
select select "px"
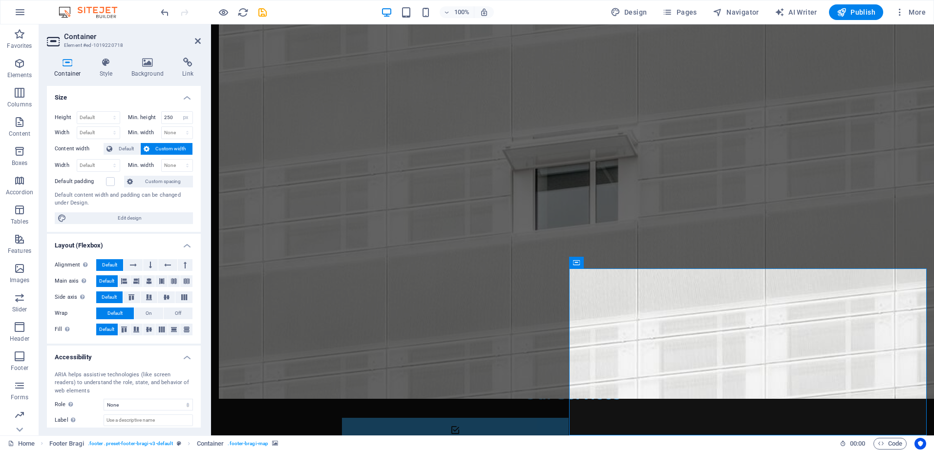
scroll to position [53, 0]
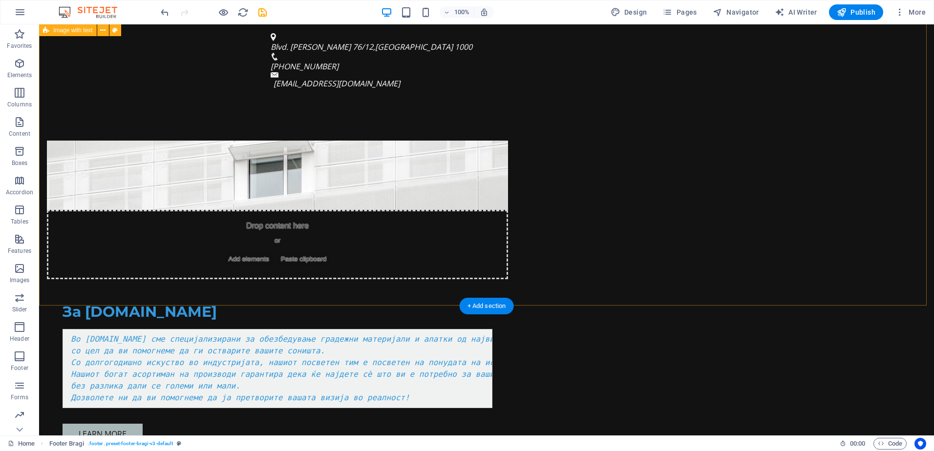
scroll to position [744, 0]
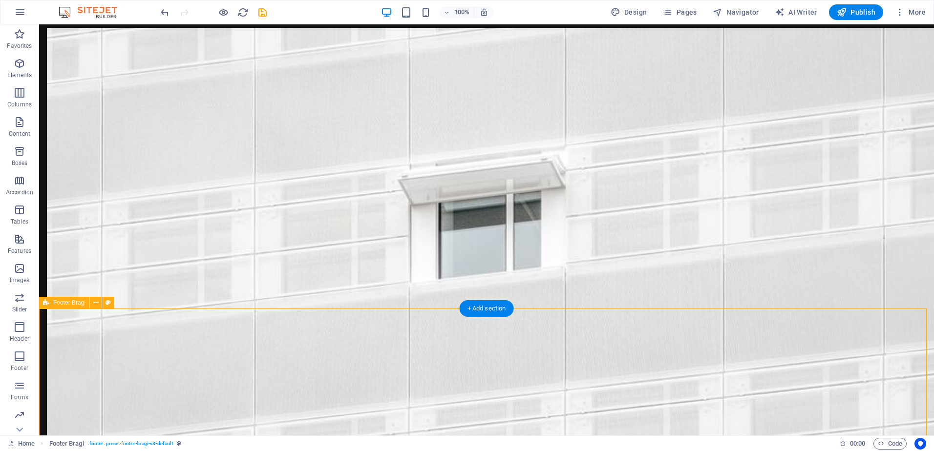
select select "footer"
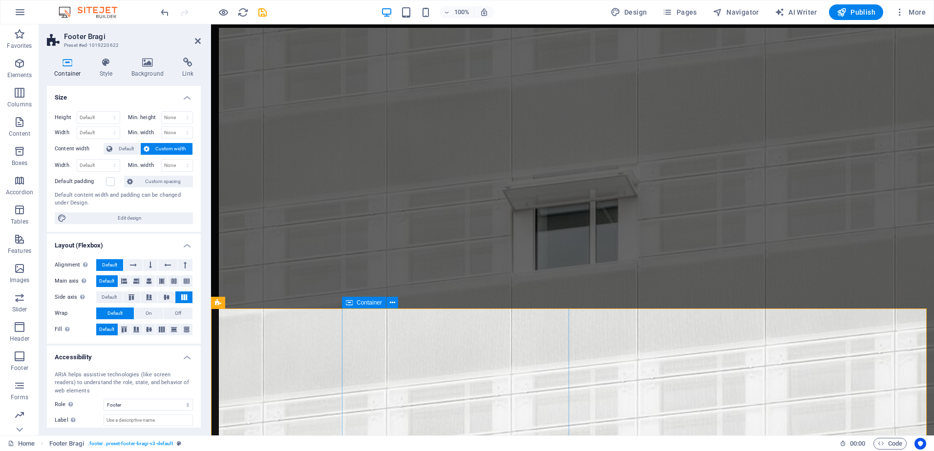
scroll to position [784, 0]
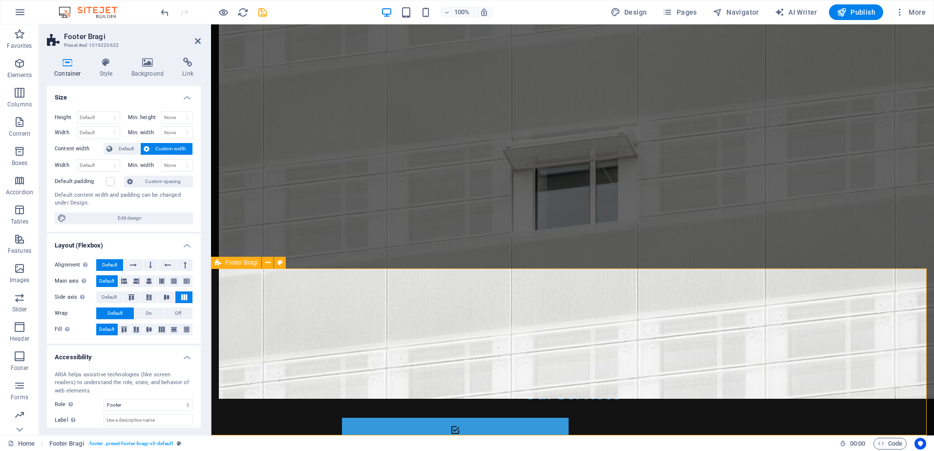
click at [107, 72] on h4 "Style" at bounding box center [108, 68] width 32 height 21
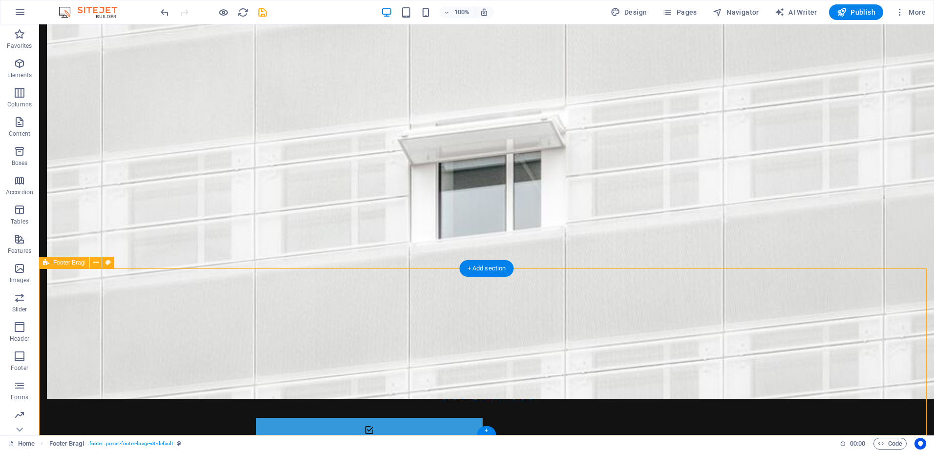
select select "%"
select select "rem"
select select "px"
select select "rem"
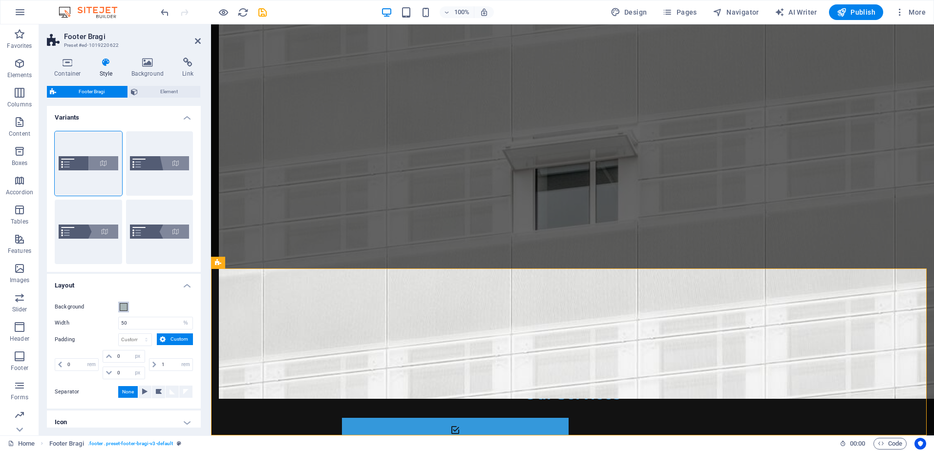
click at [121, 304] on span at bounding box center [124, 307] width 8 height 8
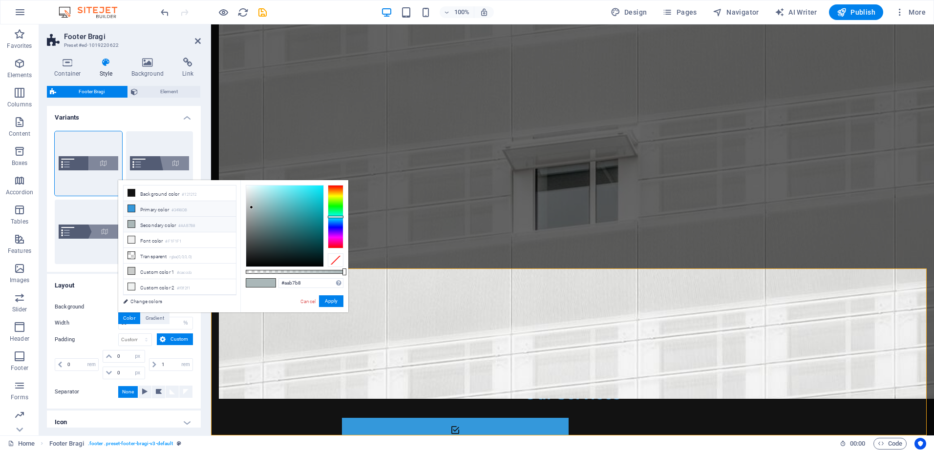
click at [132, 210] on icon at bounding box center [131, 208] width 7 height 7
type input "#3498db"
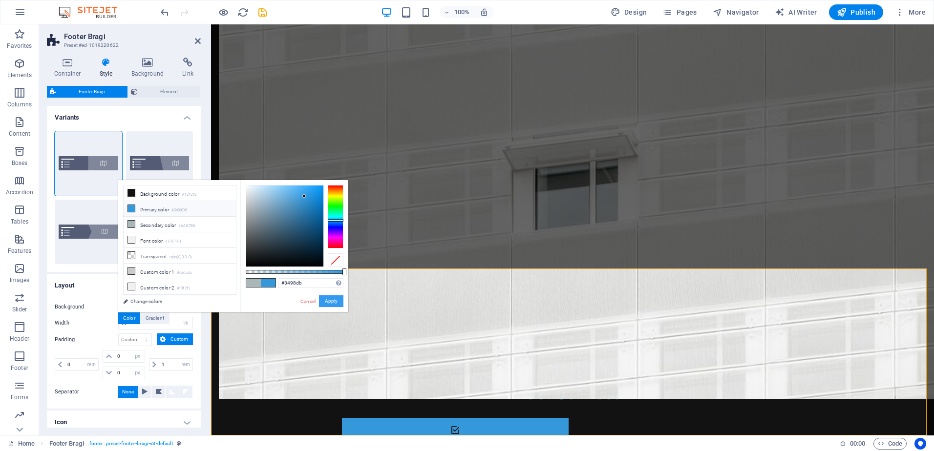
click at [333, 301] on button "Apply" at bounding box center [331, 301] width 24 height 12
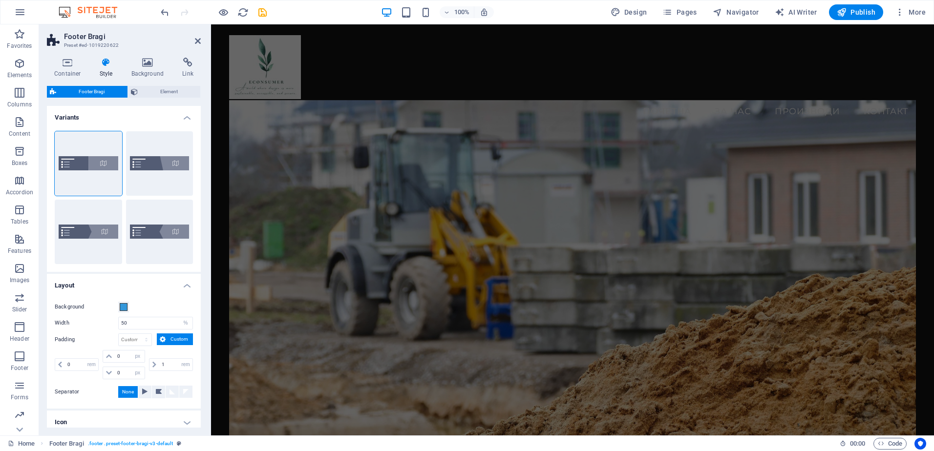
scroll to position [0, 0]
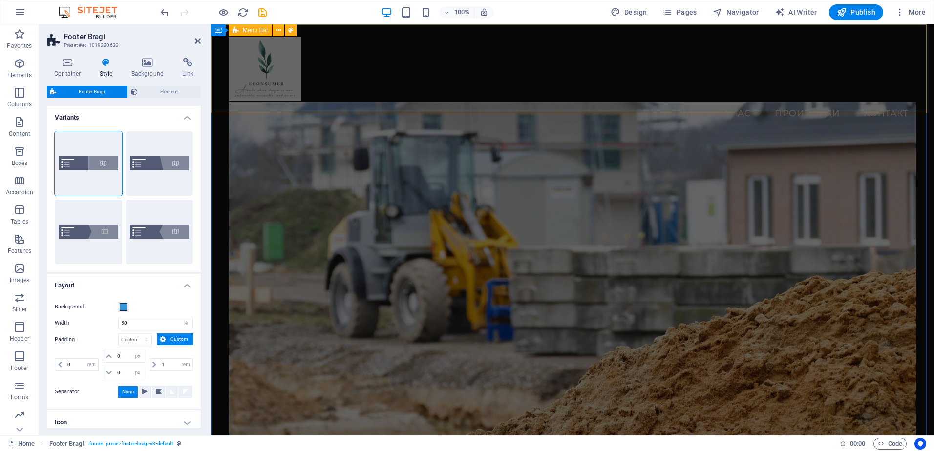
click at [337, 84] on div "Menu Почетна За Нас Производи Контакт" at bounding box center [572, 80] width 723 height 113
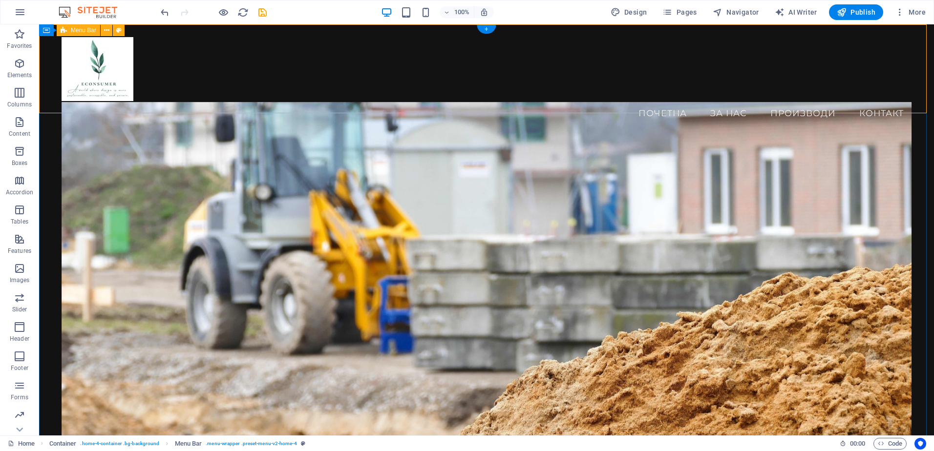
click at [311, 90] on div "Menu Почетна За Нас Производи Контакт" at bounding box center [486, 80] width 895 height 113
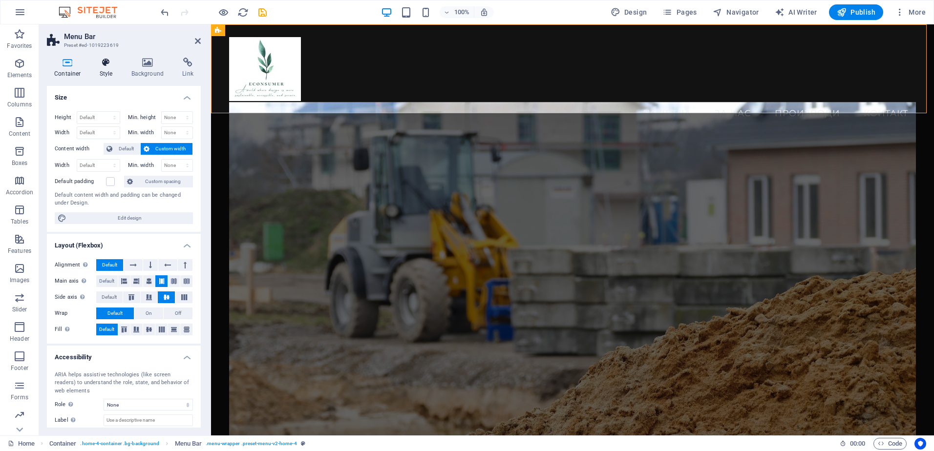
click at [107, 66] on icon at bounding box center [106, 63] width 28 height 10
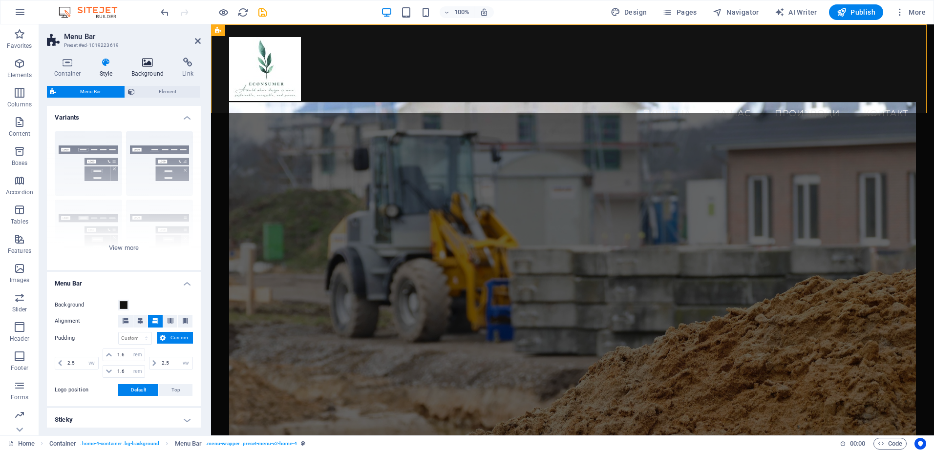
click at [155, 73] on h4 "Background" at bounding box center [149, 68] width 51 height 21
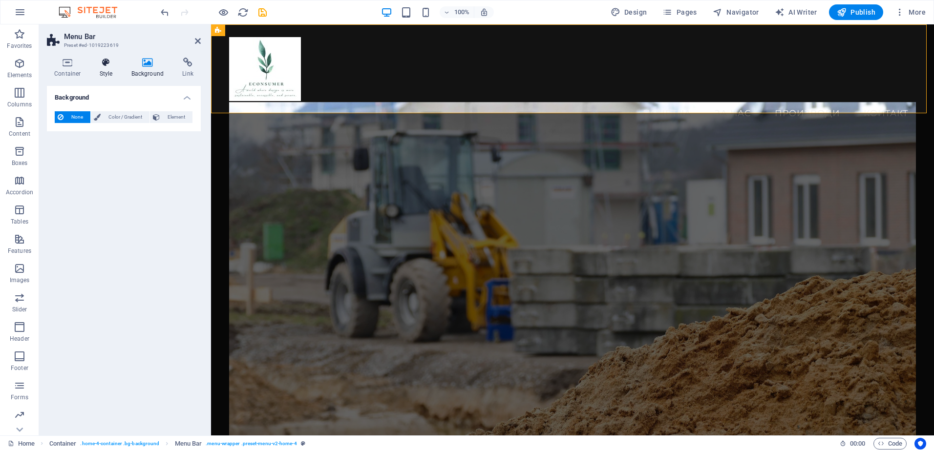
click at [105, 70] on h4 "Style" at bounding box center [108, 68] width 32 height 21
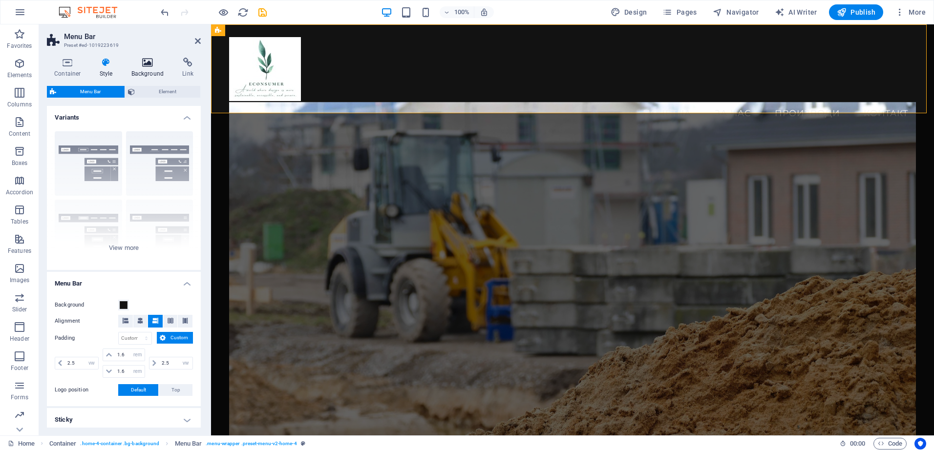
click at [132, 67] on icon at bounding box center [147, 63] width 47 height 10
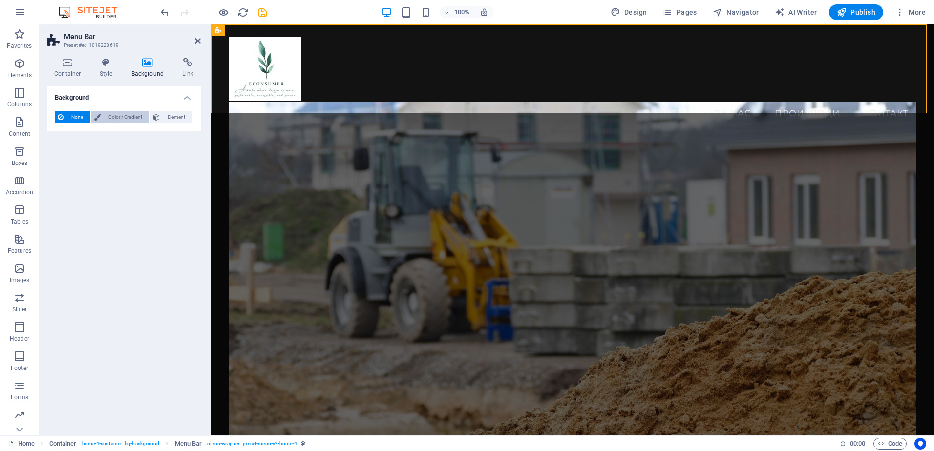
click at [107, 115] on span "Color / Gradient" at bounding box center [125, 117] width 43 height 12
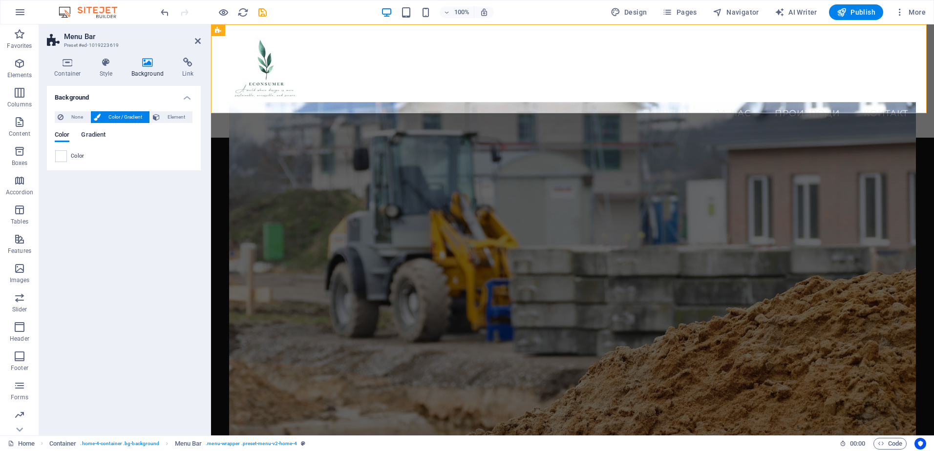
click at [89, 133] on span "Gradient" at bounding box center [93, 136] width 24 height 14
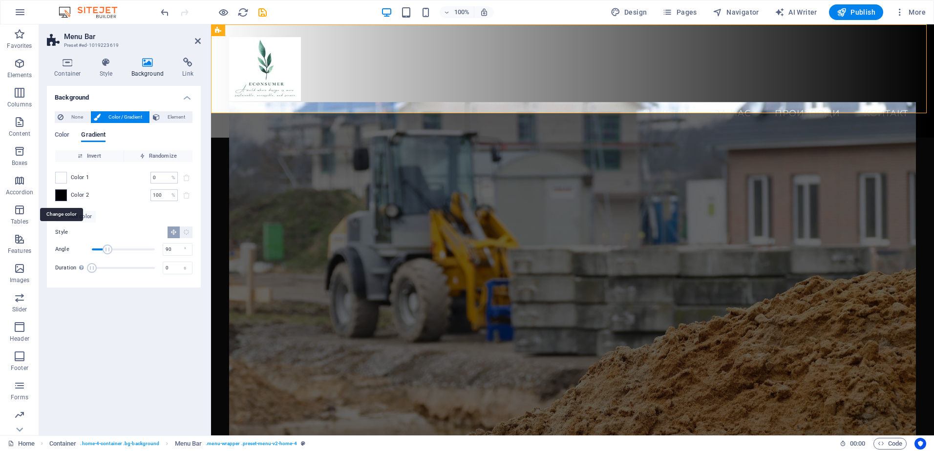
click at [60, 198] on span at bounding box center [61, 195] width 11 height 11
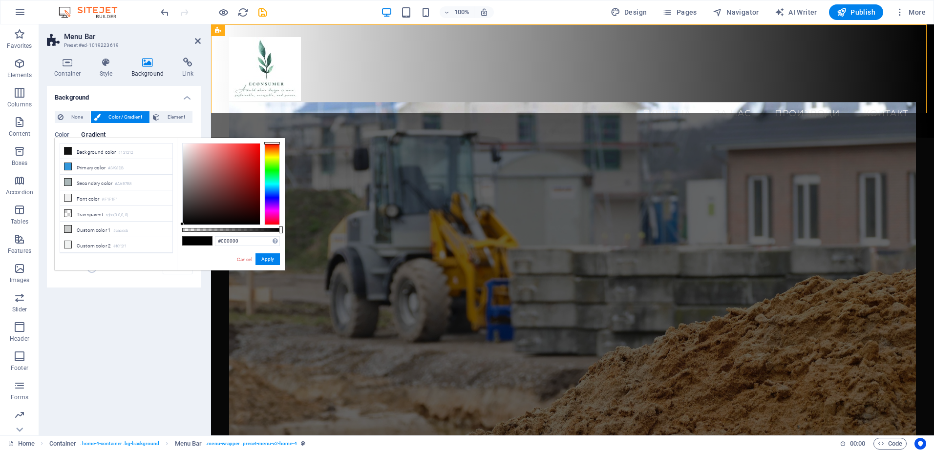
click at [240, 254] on div "Cancel Apply" at bounding box center [258, 259] width 44 height 12
click at [250, 262] on link "Cancel" at bounding box center [244, 259] width 17 height 7
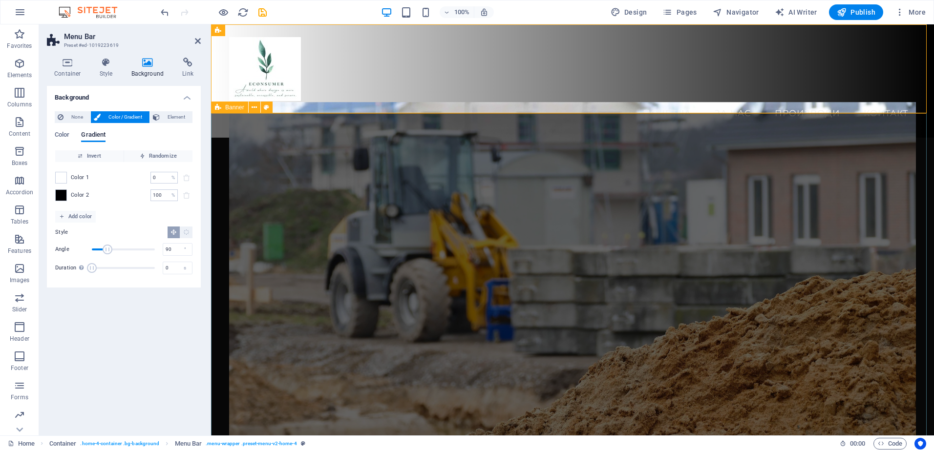
click at [319, 339] on figure at bounding box center [572, 289] width 687 height 375
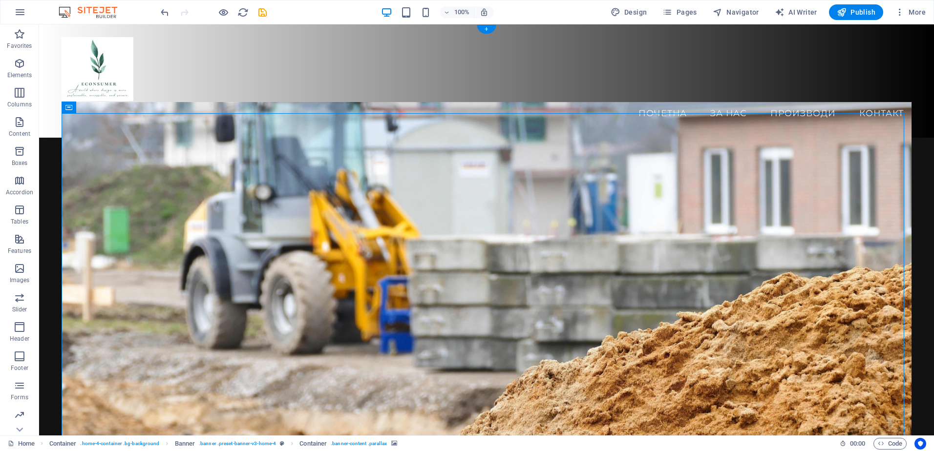
click at [213, 109] on div "Menu Почетна За Нас Производи Контакт" at bounding box center [486, 80] width 895 height 113
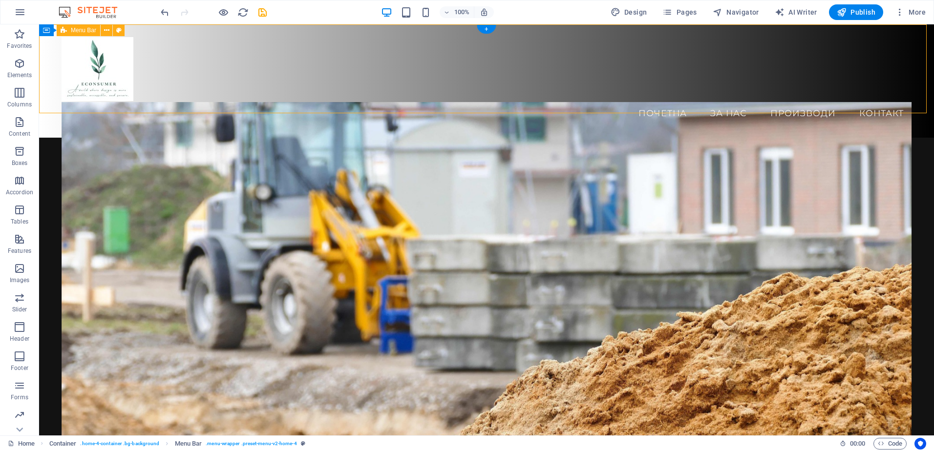
click at [221, 89] on div "Menu Почетна За Нас Производи Контакт" at bounding box center [486, 80] width 895 height 113
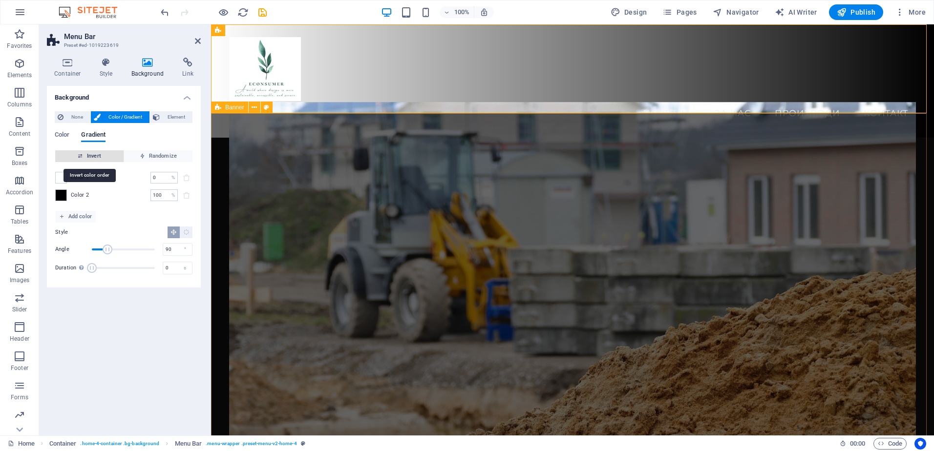
click at [92, 158] on span "Invert" at bounding box center [89, 156] width 61 height 12
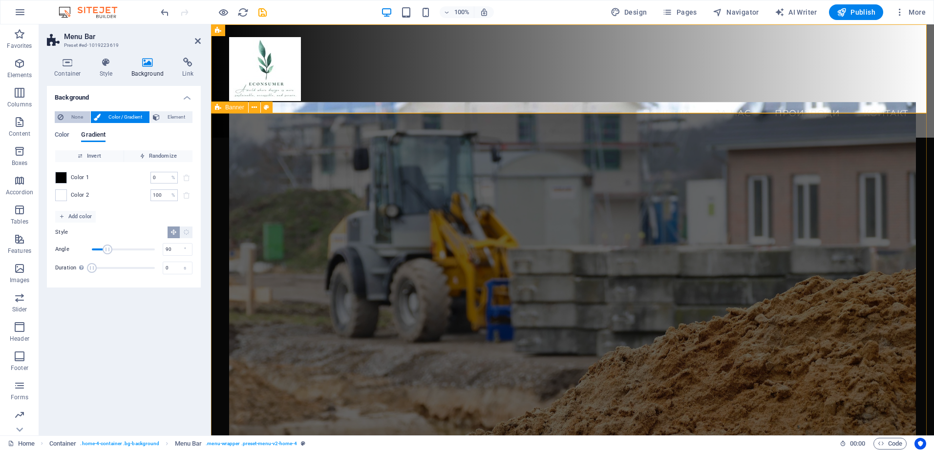
click at [82, 118] on span "None" at bounding box center [76, 117] width 21 height 12
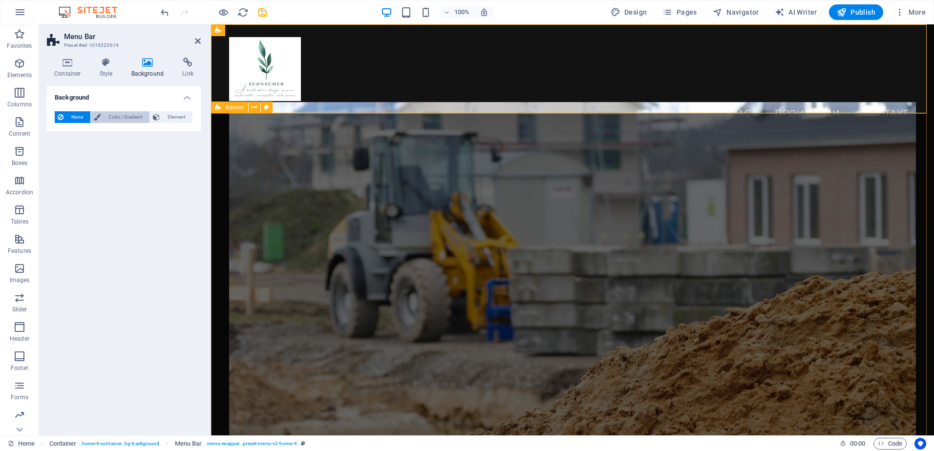
click at [100, 117] on icon at bounding box center [97, 117] width 7 height 12
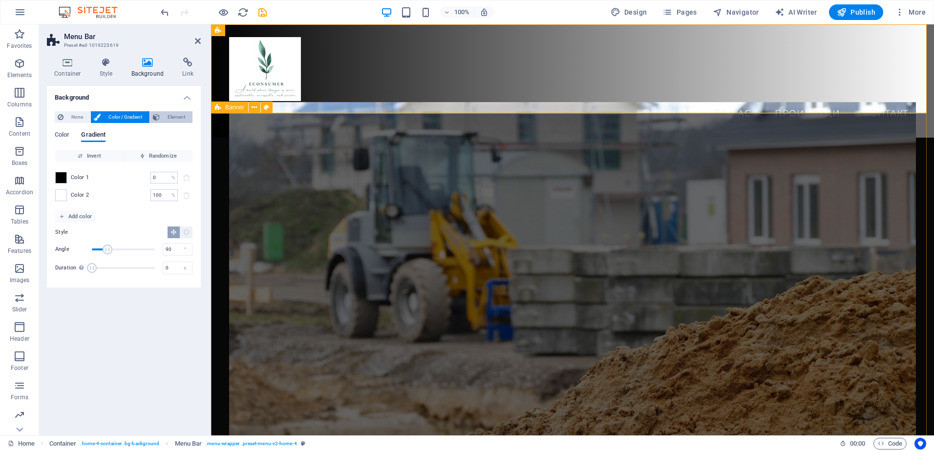
click at [173, 116] on span "Element" at bounding box center [176, 117] width 27 height 12
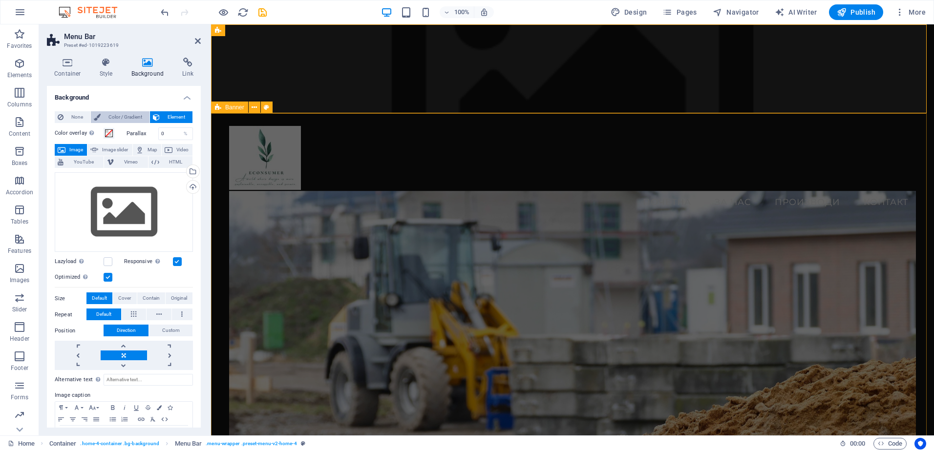
click at [131, 116] on span "Color / Gradient" at bounding box center [125, 117] width 43 height 12
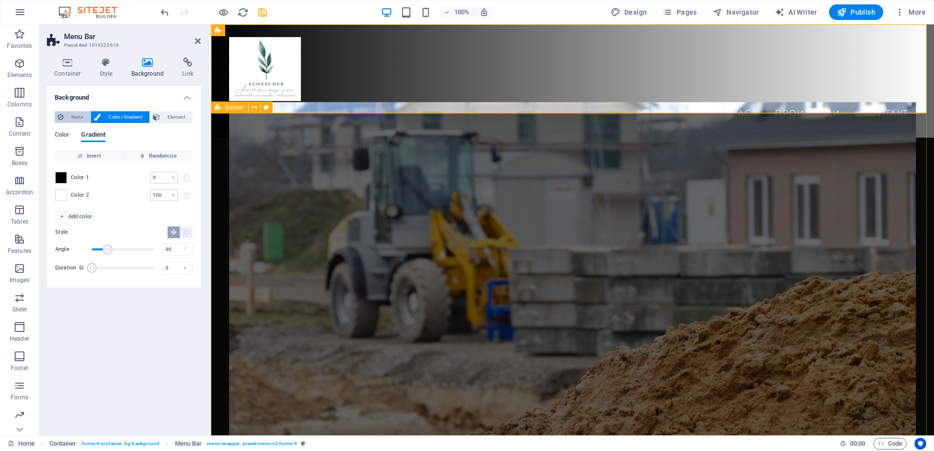
click at [85, 118] on span "None" at bounding box center [76, 117] width 21 height 12
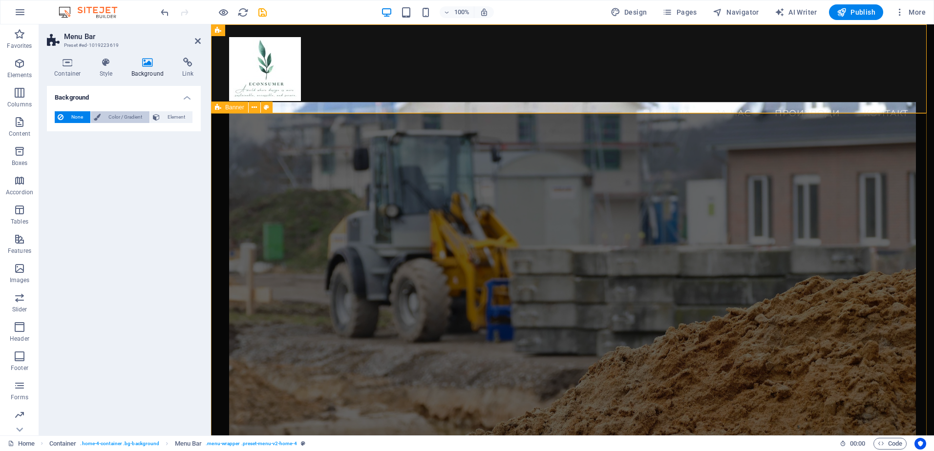
click at [116, 115] on span "Color / Gradient" at bounding box center [125, 117] width 43 height 12
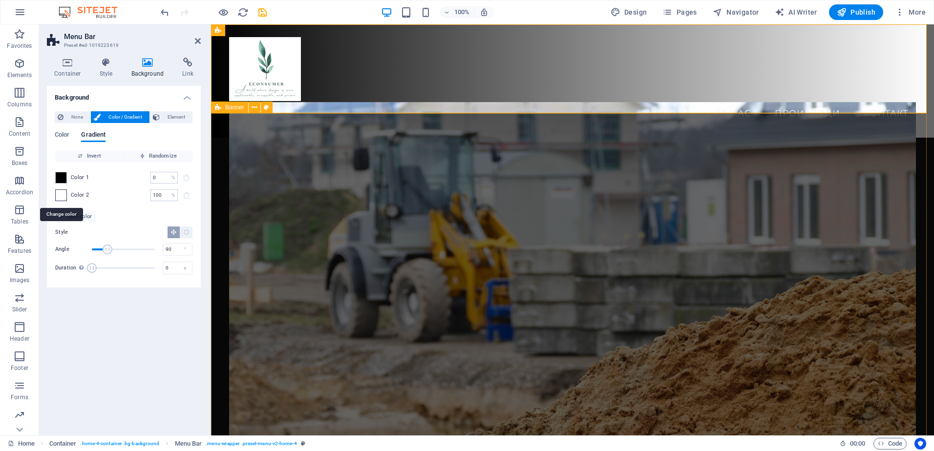
click at [63, 193] on span at bounding box center [61, 195] width 11 height 11
click at [0, 0] on li "Font color #F1F1F1" at bounding box center [0, 0] width 0 height 0
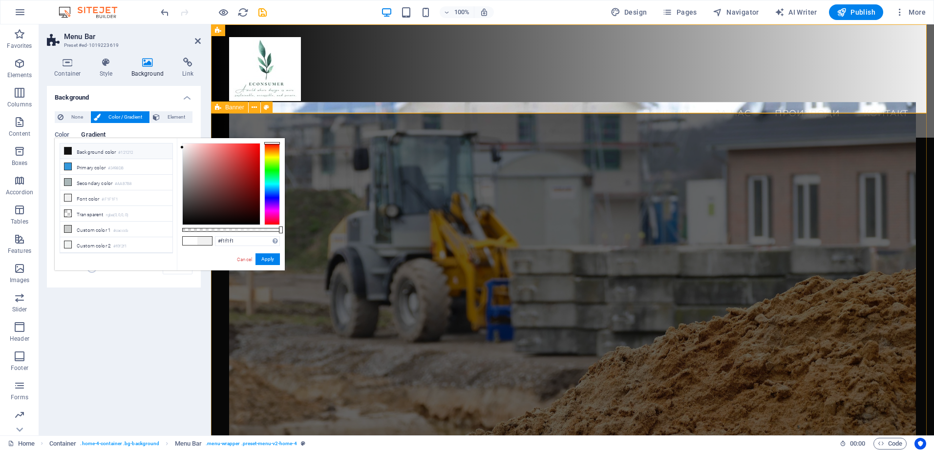
click at [79, 155] on li "Background color #121212" at bounding box center [116, 152] width 112 height 16
type input "#121212"
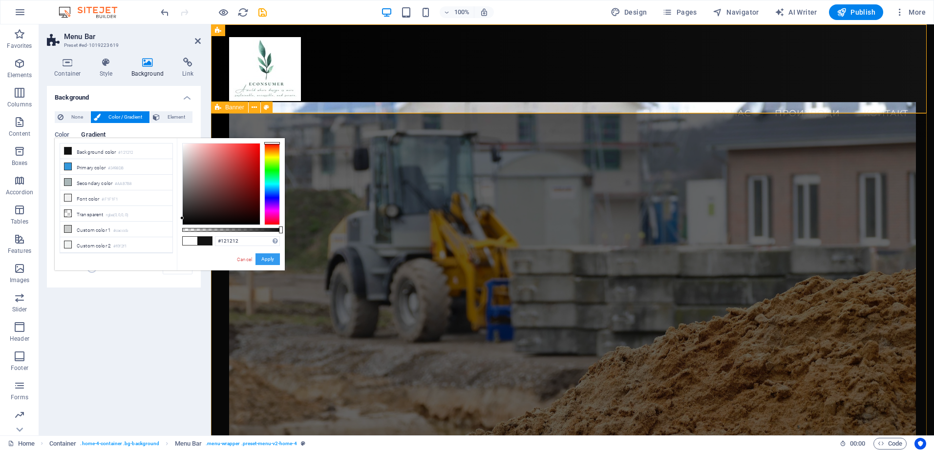
click at [266, 260] on button "Apply" at bounding box center [267, 259] width 24 height 12
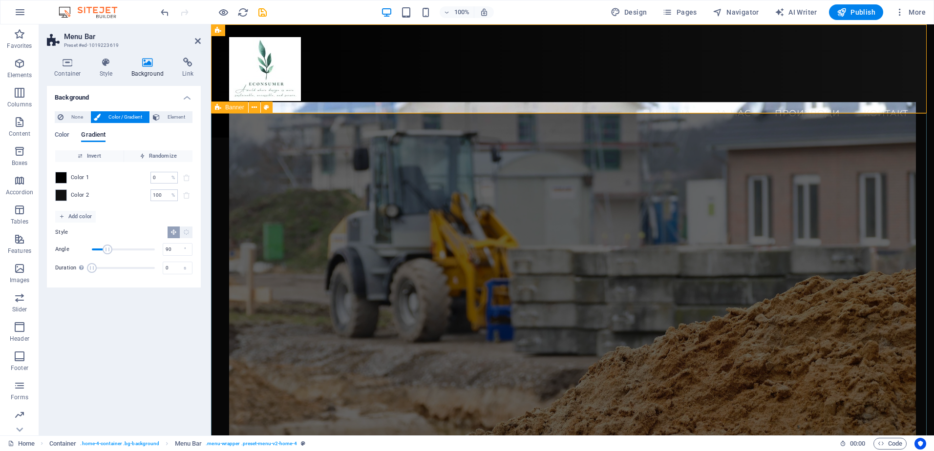
click at [223, 331] on div "Welcome to [DOMAIN_NAME] Your Top Choice for Quality Building Materials and Too…" at bounding box center [572, 395] width 723 height 514
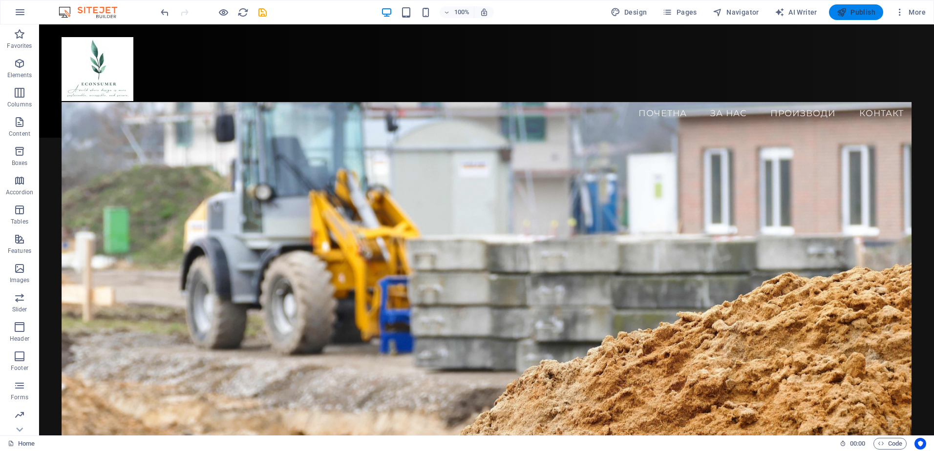
click at [867, 13] on span "Publish" at bounding box center [855, 12] width 39 height 10
click at [840, 9] on icon "button" at bounding box center [841, 12] width 10 height 10
